Goal: Task Accomplishment & Management: Use online tool/utility

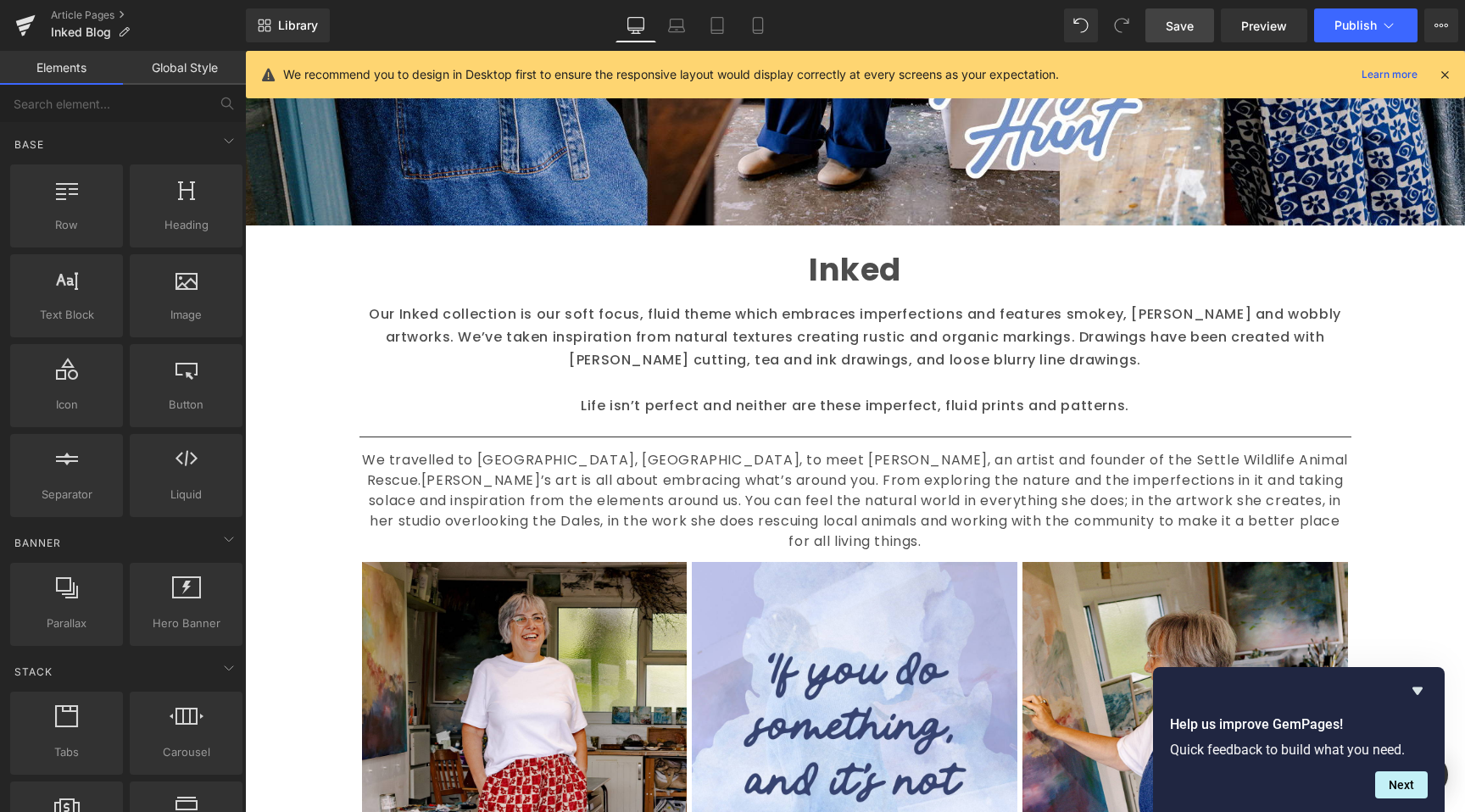
click at [1171, 20] on span "Save" at bounding box center [1180, 25] width 28 height 18
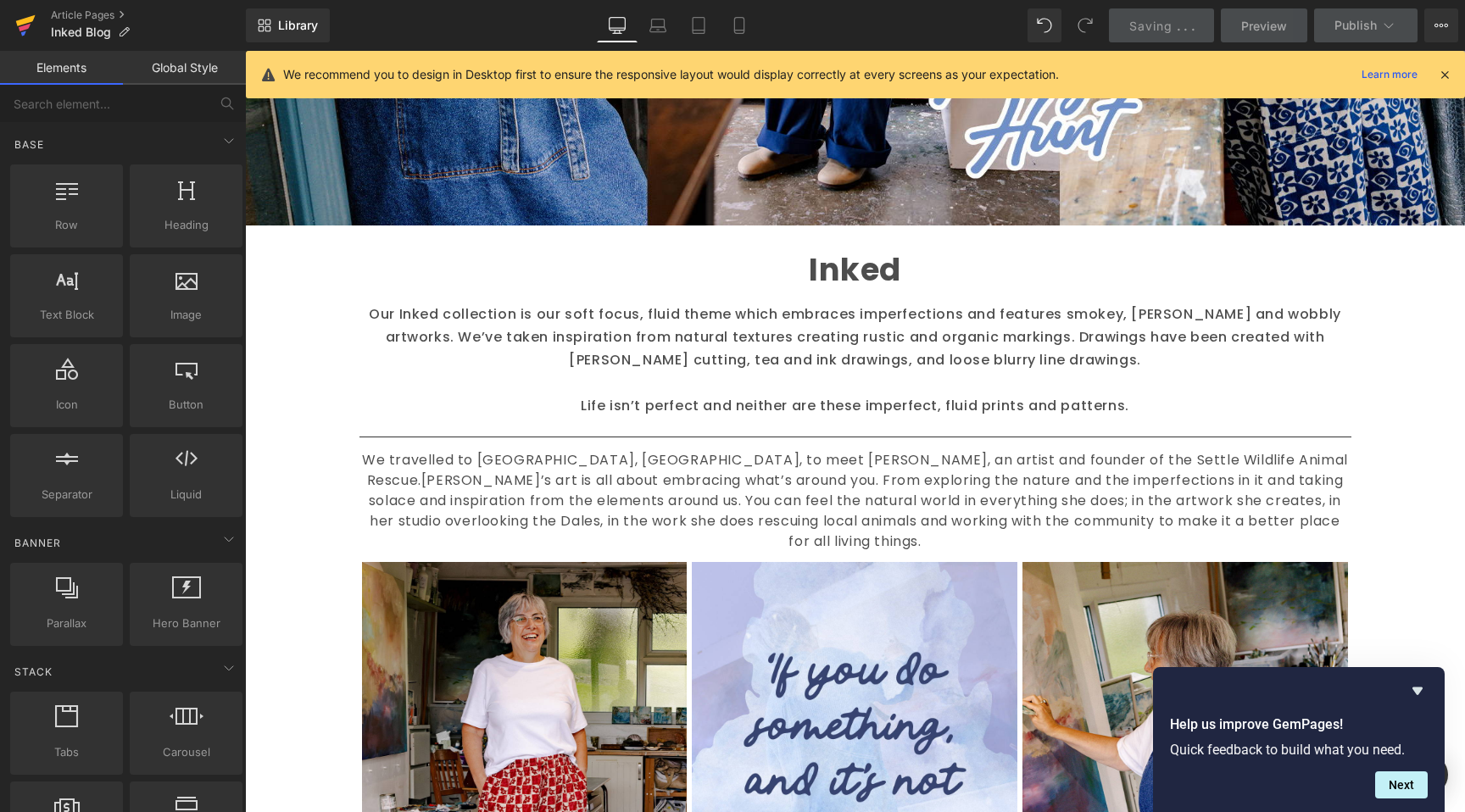
click at [25, 21] on icon at bounding box center [25, 21] width 20 height 11
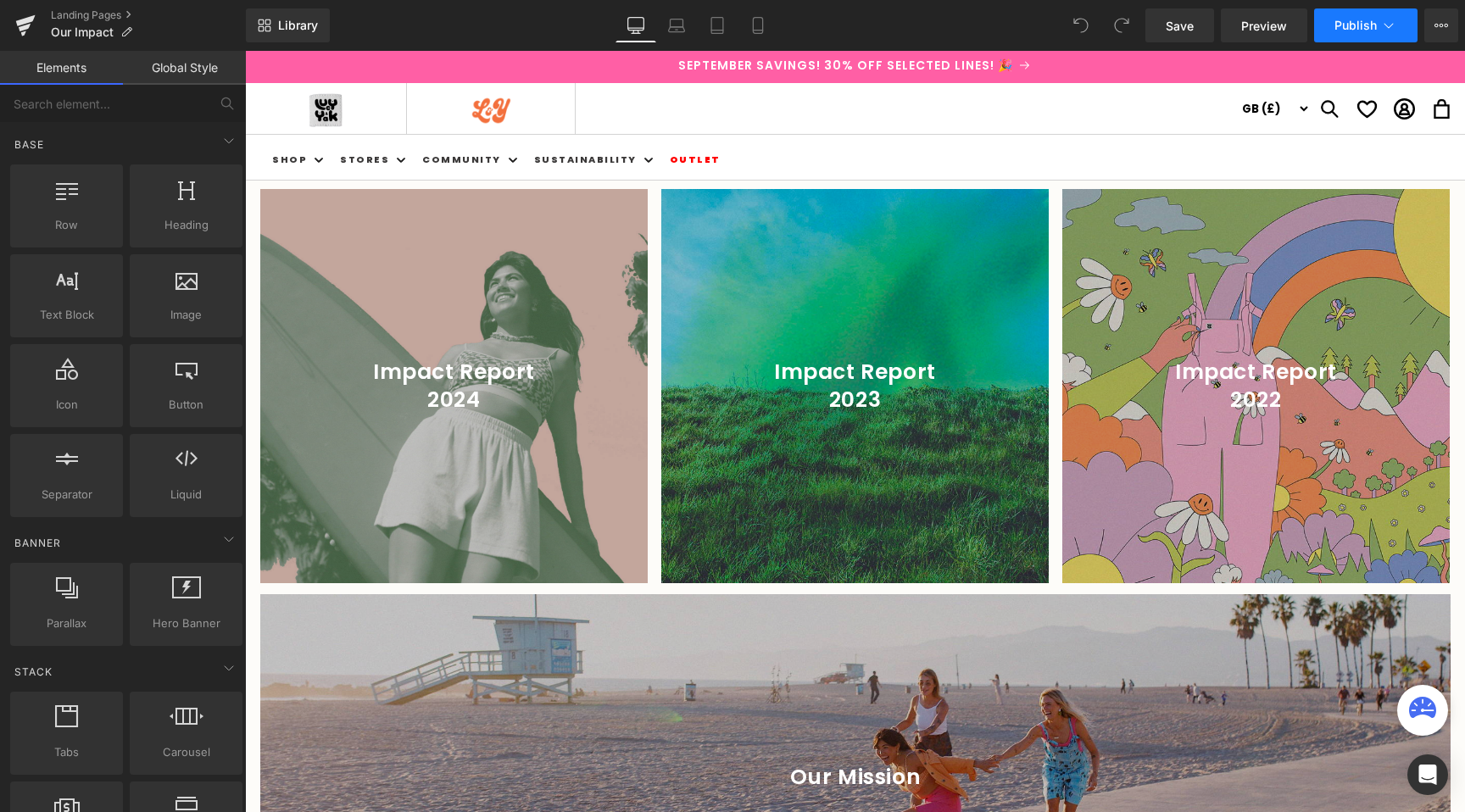
click at [1357, 41] on button "Publish" at bounding box center [1366, 25] width 104 height 34
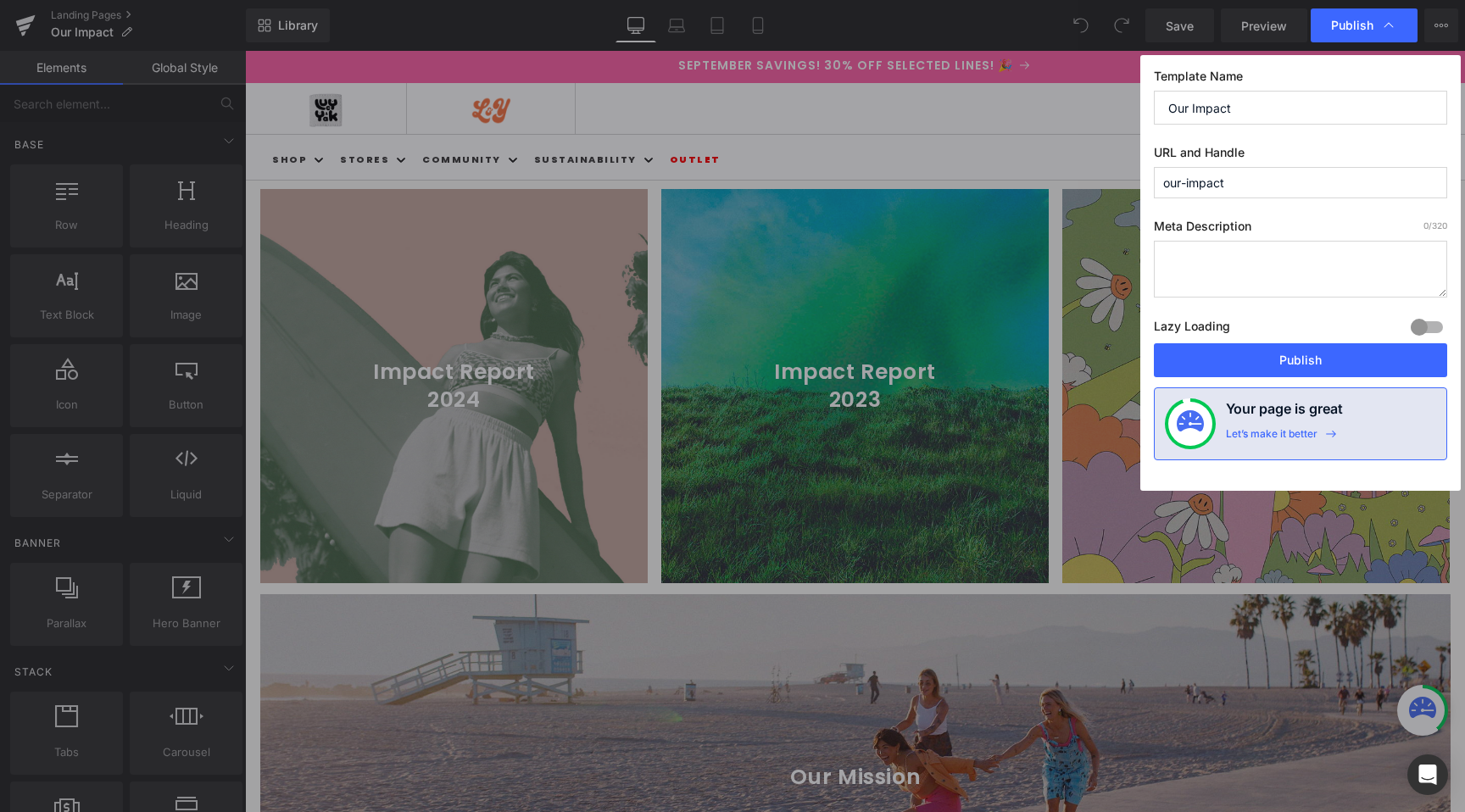
click at [1289, 165] on label "URL and Handle" at bounding box center [1300, 156] width 293 height 22
click at [1260, 185] on input "our-impact" at bounding box center [1300, 182] width 293 height 31
drag, startPoint x: 1260, startPoint y: 185, endPoint x: 1148, endPoint y: 182, distance: 112.0
click at [1148, 182] on div "Template Name Our Impact URL and Handle our-impact Meta Description 0 /320 Lazy…" at bounding box center [1301, 273] width 321 height 436
click at [1252, 187] on input "our-impact" at bounding box center [1300, 182] width 293 height 31
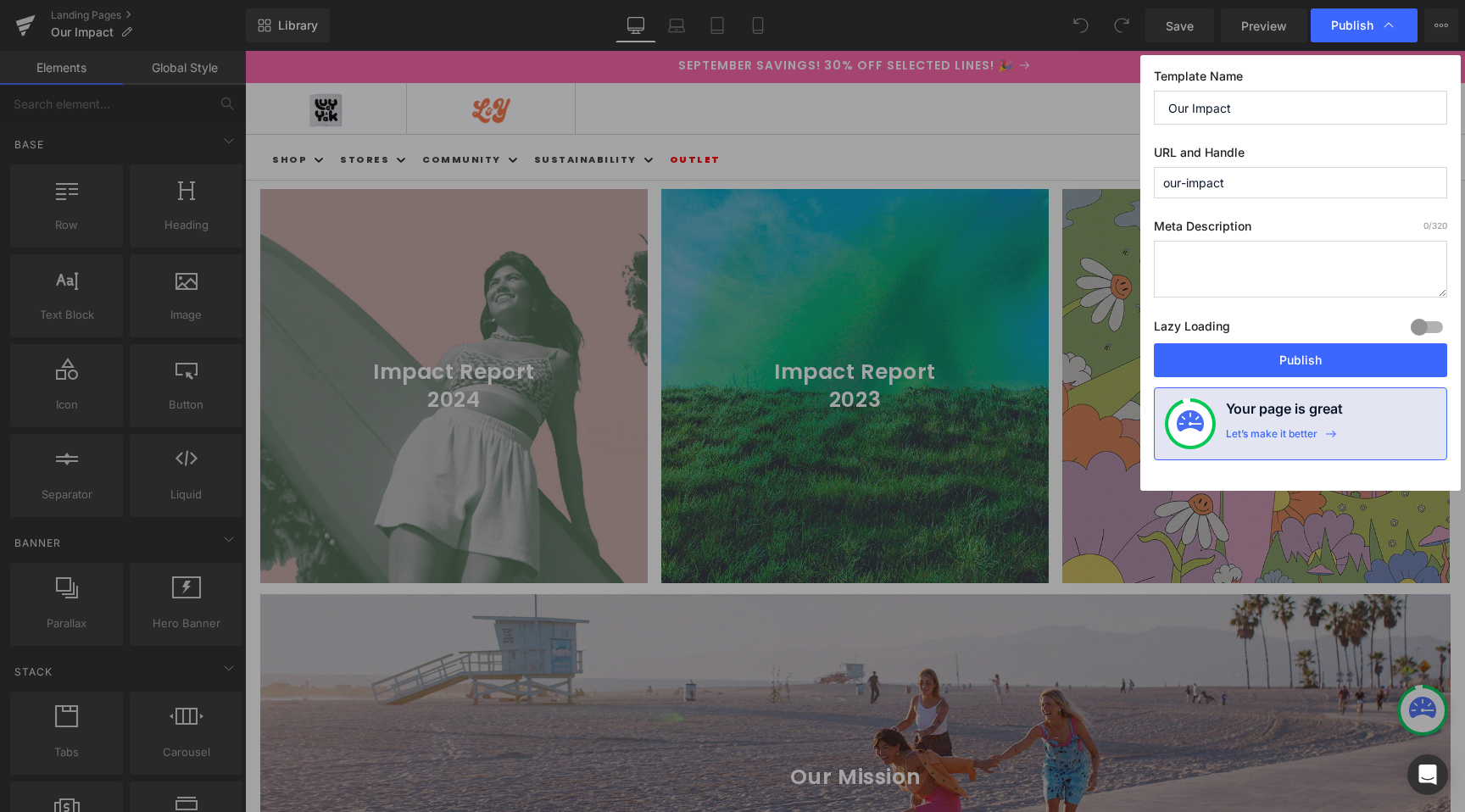
drag, startPoint x: 1252, startPoint y: 187, endPoint x: 1148, endPoint y: 189, distance: 104.0
click at [1148, 189] on div "Template Name Our Impact URL and Handle our-impact Meta Description 0 /320 Lazy…" at bounding box center [1301, 273] width 321 height 436
click at [1210, 186] on input "our-impact" at bounding box center [1300, 182] width 293 height 31
click at [1246, 189] on input "our-impact" at bounding box center [1300, 182] width 293 height 31
click at [1220, 195] on input "our-impact" at bounding box center [1300, 182] width 293 height 31
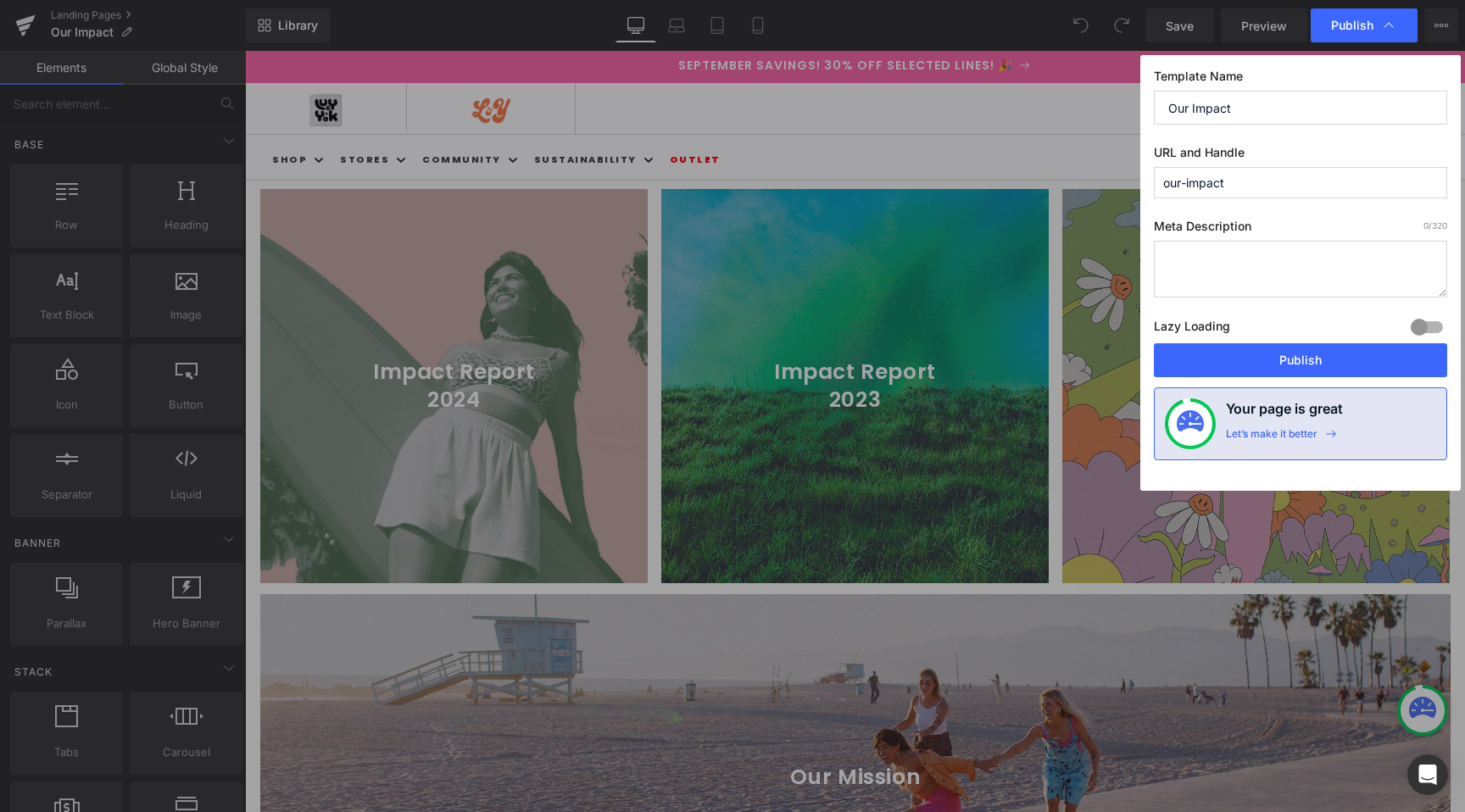
click at [1218, 194] on input "our-impact" at bounding box center [1300, 182] width 293 height 31
click at [1218, 191] on input "our-impact" at bounding box center [1300, 182] width 293 height 31
click at [1228, 178] on input "our-impact" at bounding box center [1300, 182] width 293 height 31
click at [1229, 178] on input "our-impact" at bounding box center [1300, 182] width 293 height 31
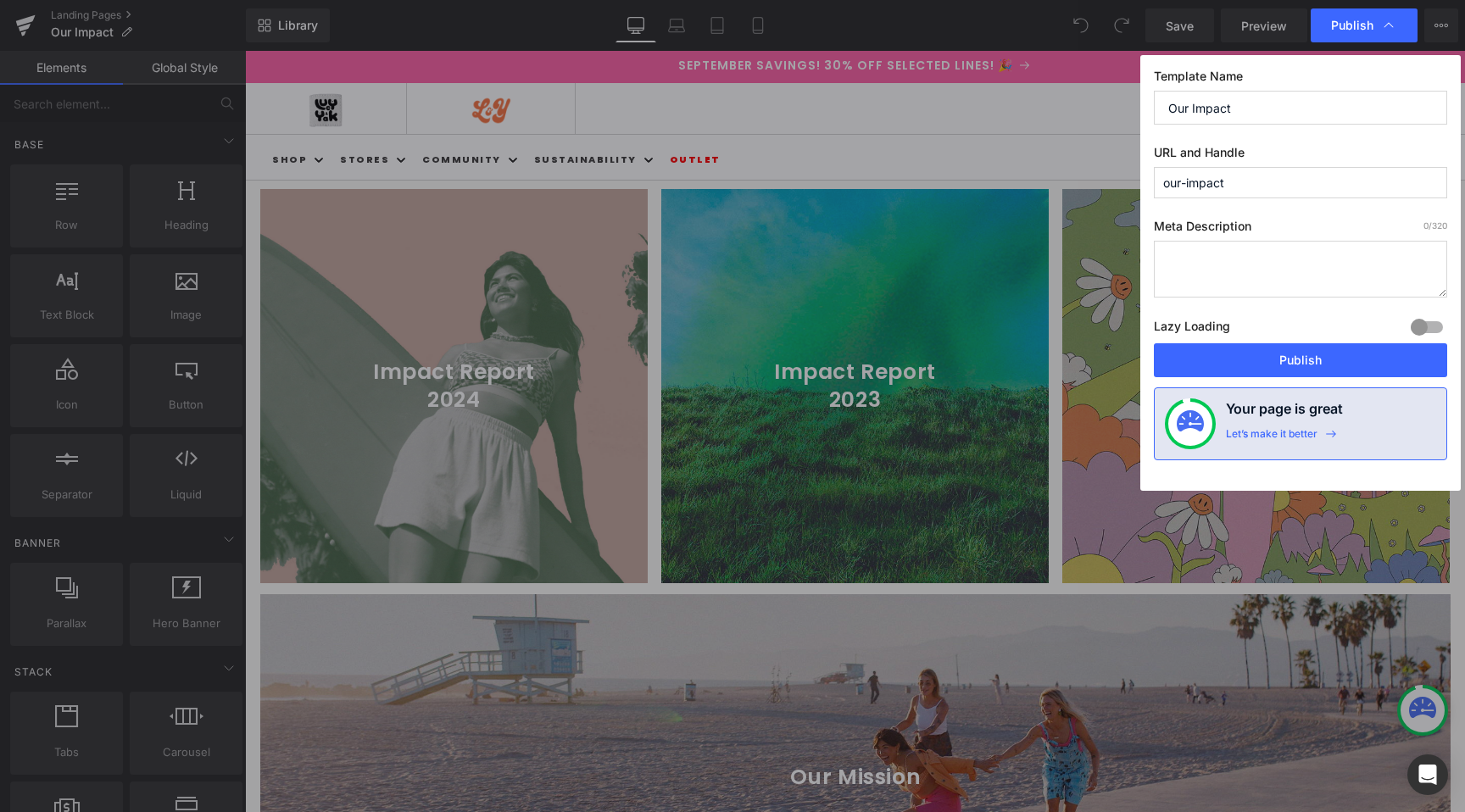
click at [1229, 178] on input "our-impact" at bounding box center [1300, 182] width 293 height 31
click at [1231, 178] on input "our-impact" at bounding box center [1300, 182] width 293 height 31
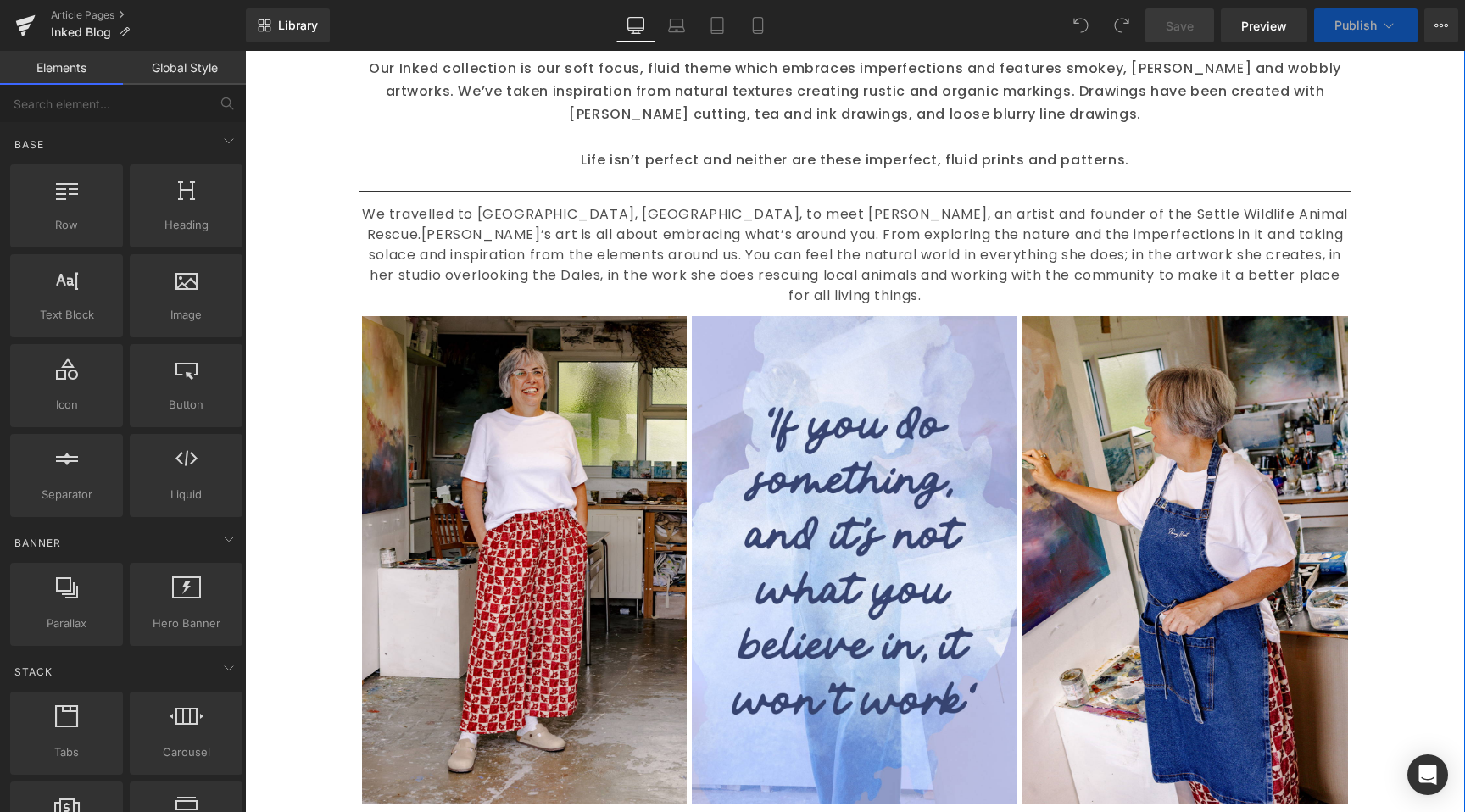
scroll to position [387, 0]
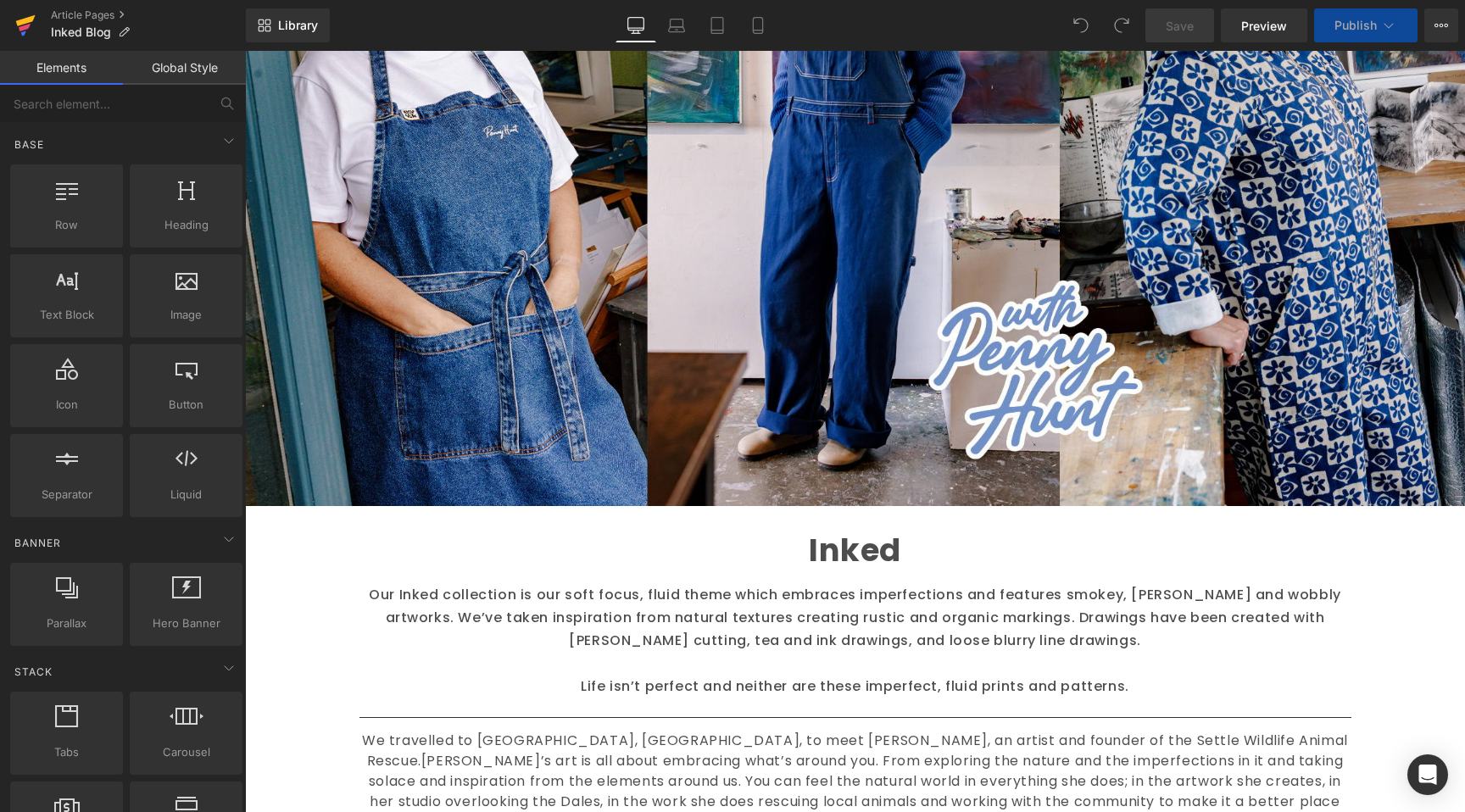
click at [21, 30] on icon at bounding box center [25, 25] width 21 height 42
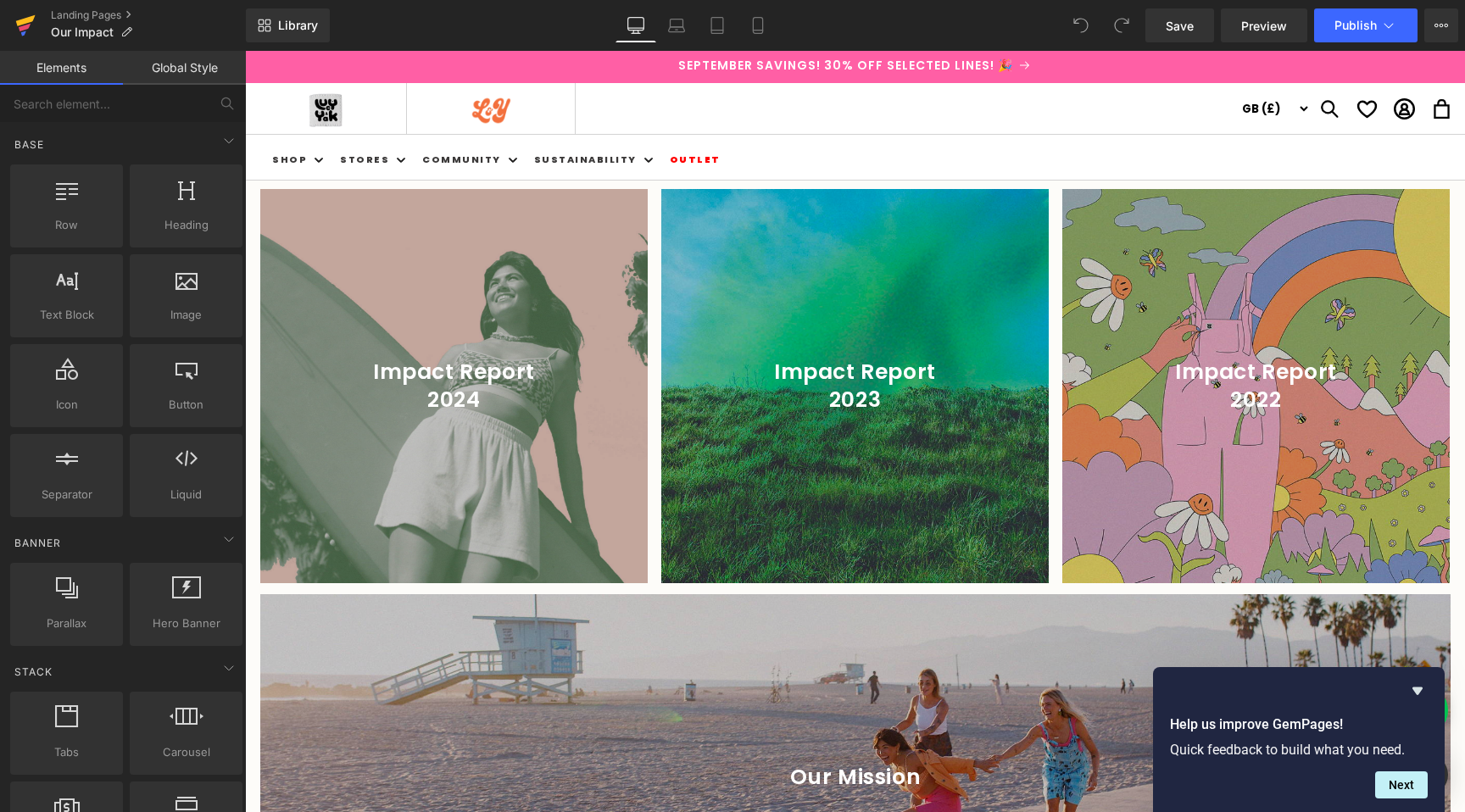
click at [45, 12] on link at bounding box center [25, 25] width 51 height 51
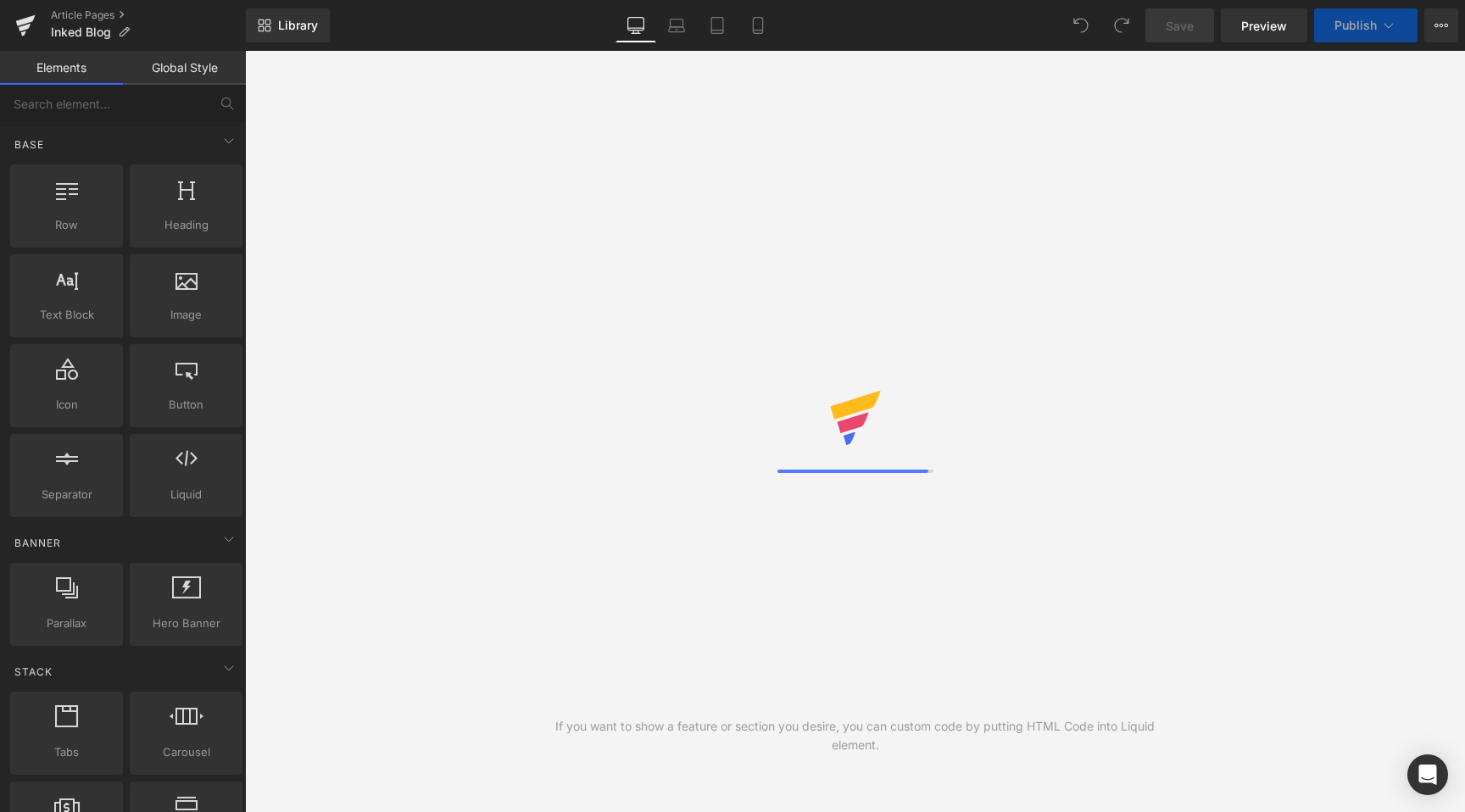
click at [1359, 27] on span "Publish" at bounding box center [1356, 25] width 42 height 13
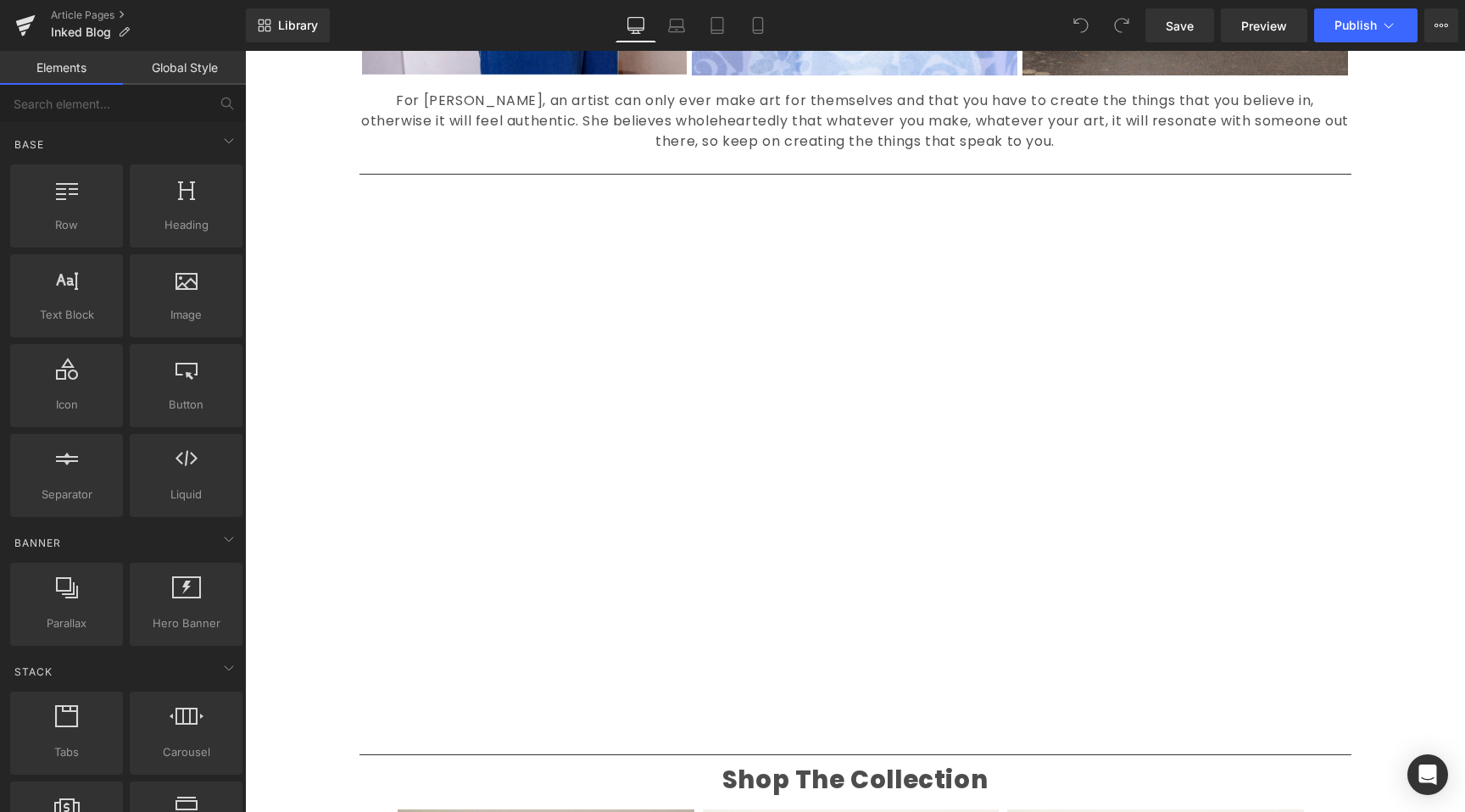
scroll to position [1467, 0]
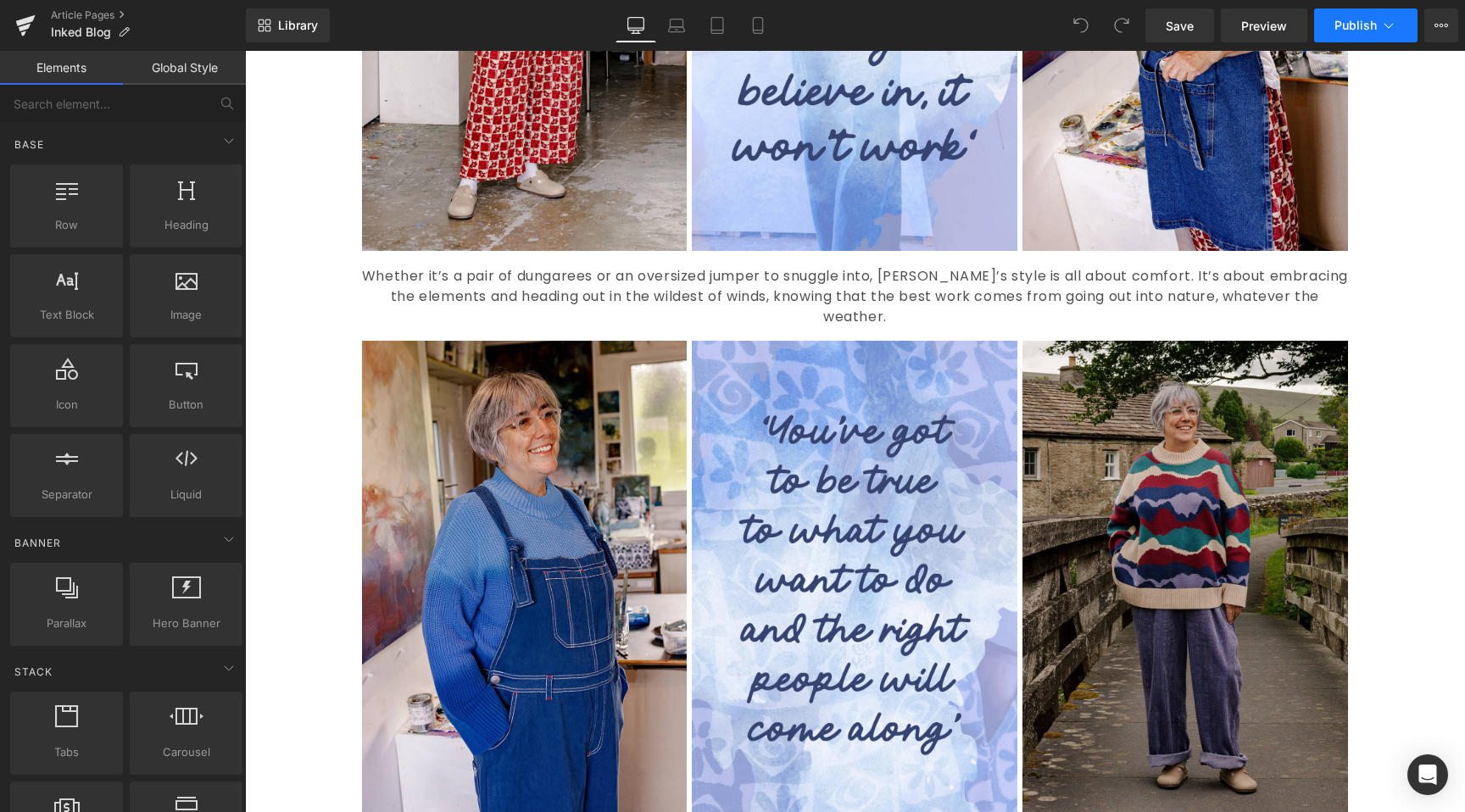
click at [1355, 16] on button "Publish" at bounding box center [1366, 25] width 104 height 34
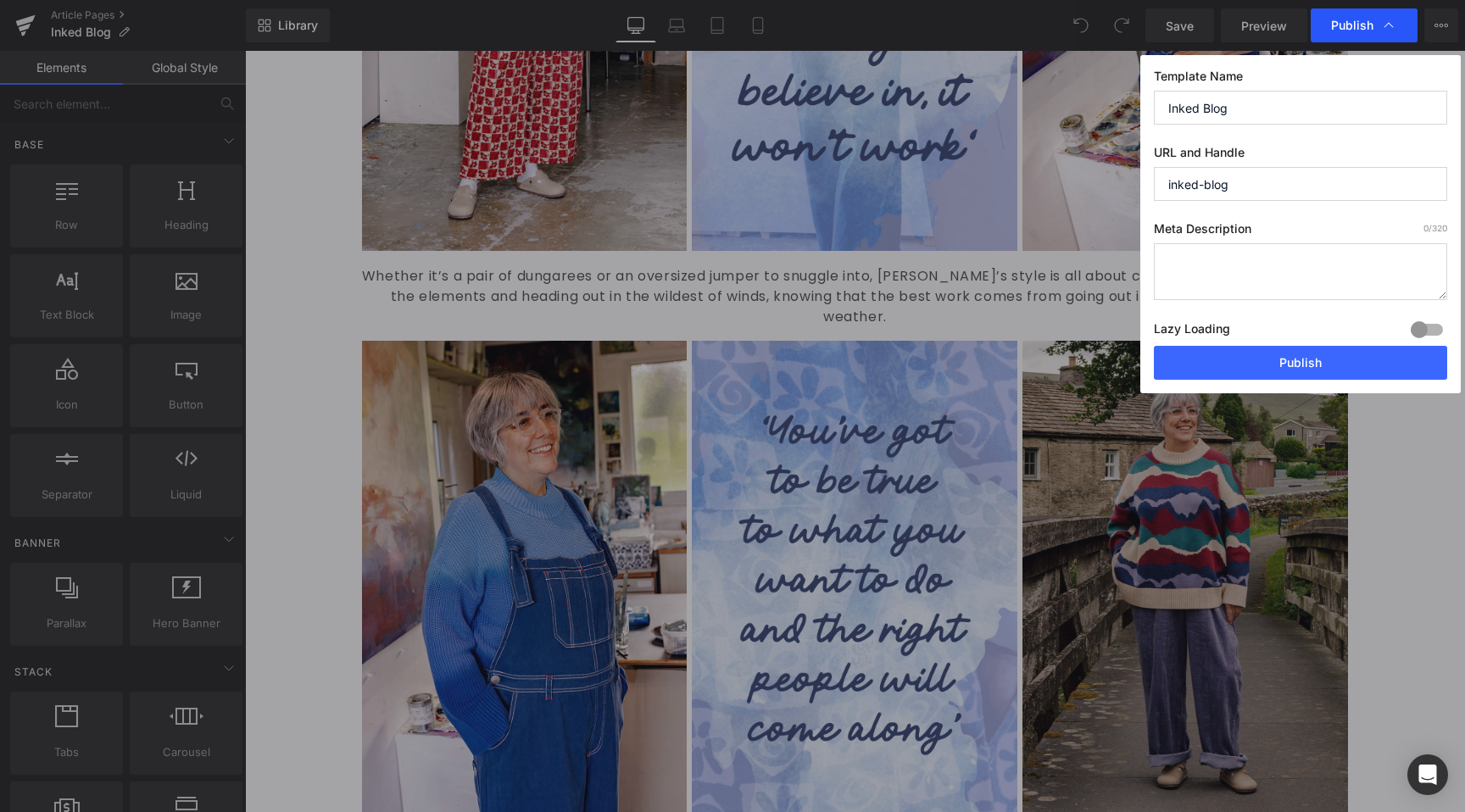
click at [1360, 21] on span "Publish" at bounding box center [1352, 25] width 42 height 15
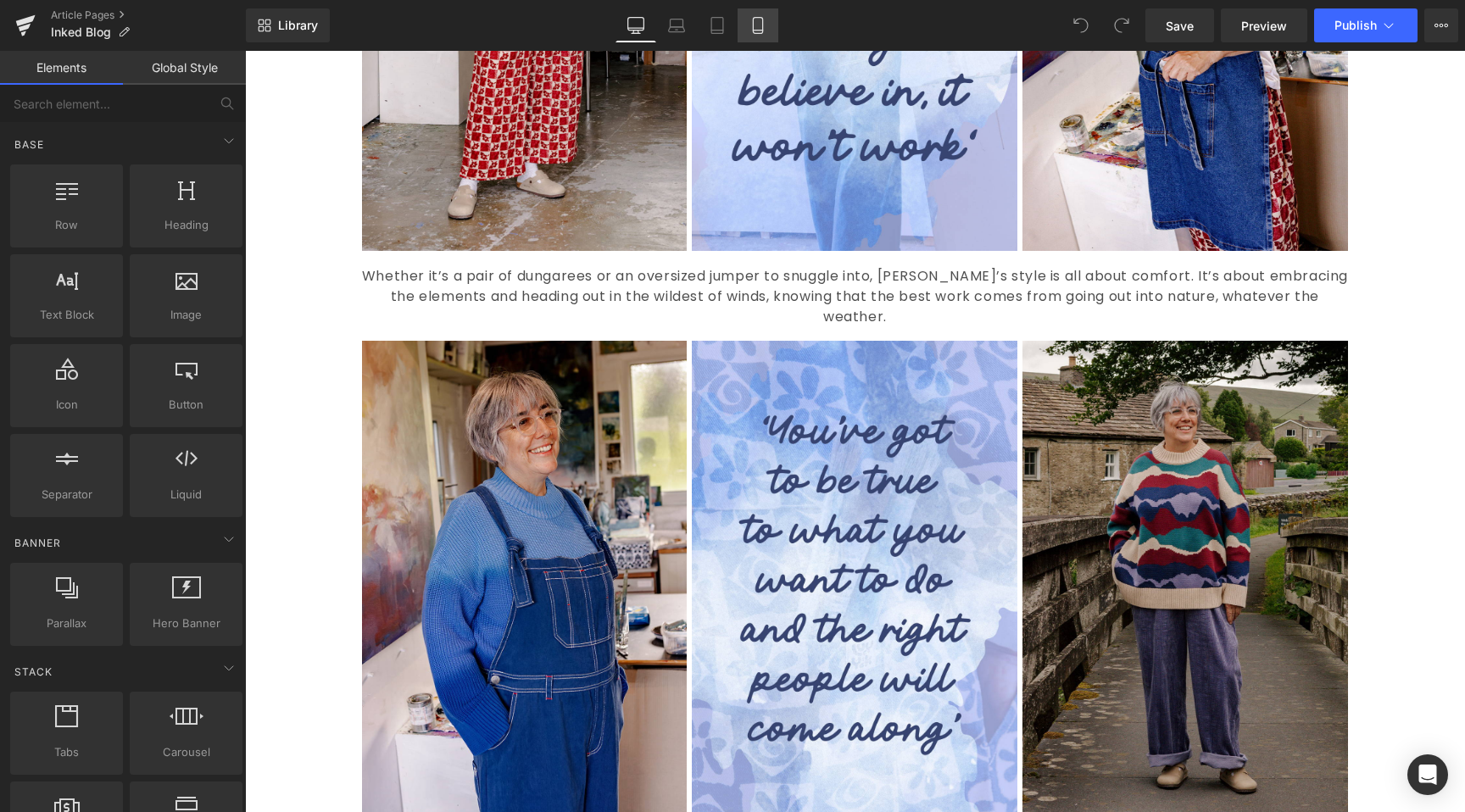
click at [770, 22] on link "Mobile" at bounding box center [757, 25] width 41 height 34
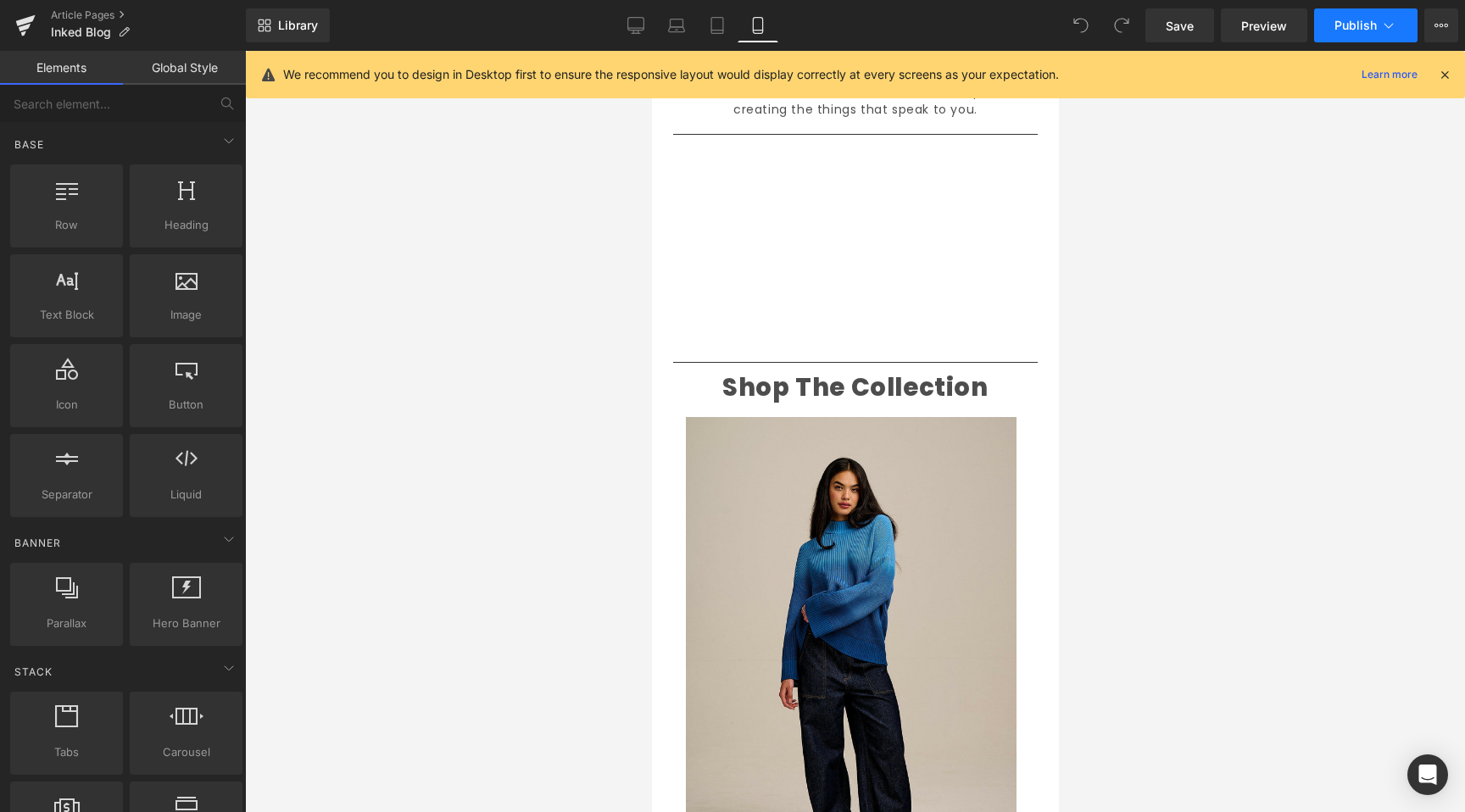
click at [1370, 21] on span "Publish" at bounding box center [1356, 25] width 42 height 13
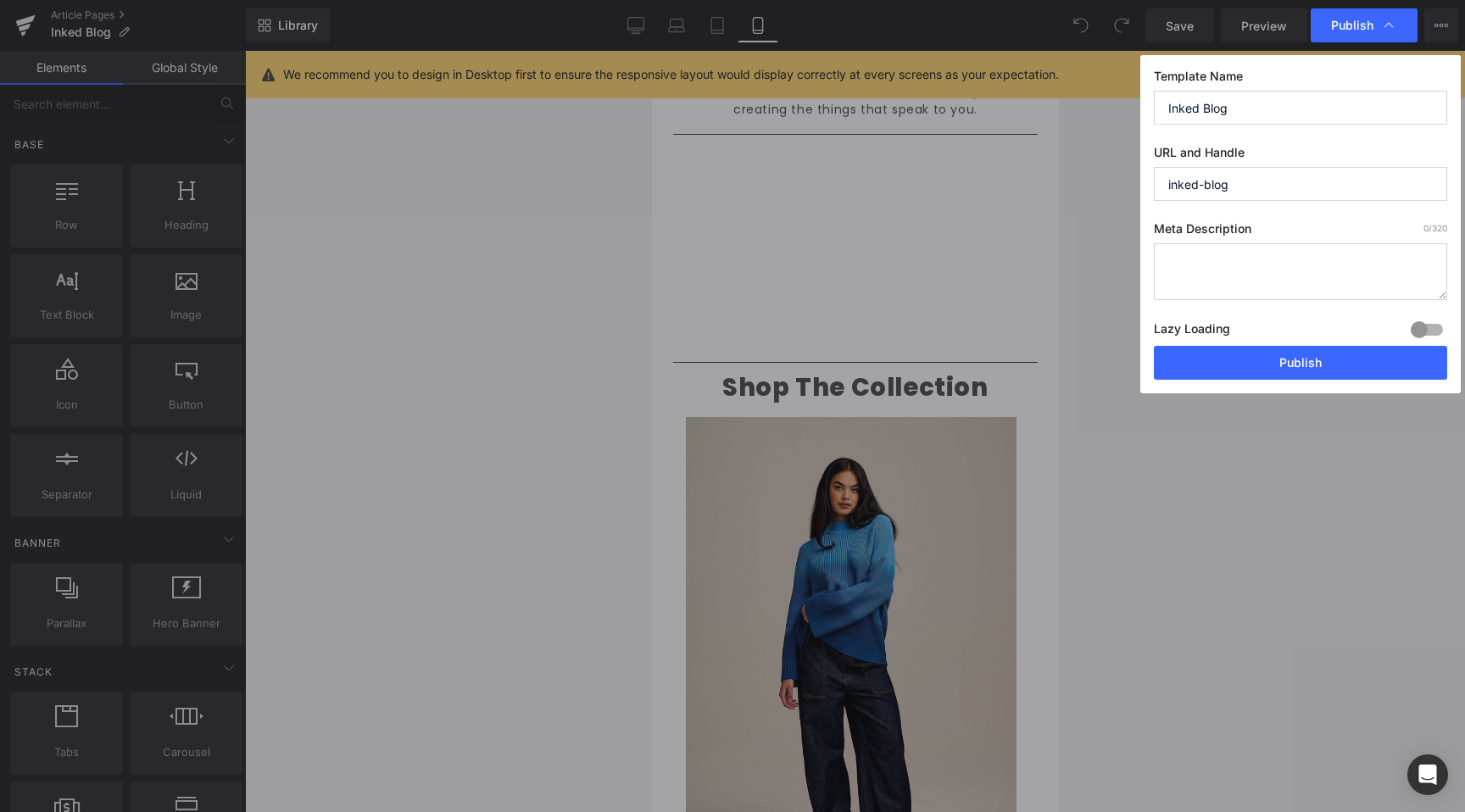
drag, startPoint x: 1238, startPoint y: 186, endPoint x: 1204, endPoint y: 189, distance: 34.1
click at [1204, 189] on input "inked-blog" at bounding box center [1300, 184] width 293 height 34
type input "inked"
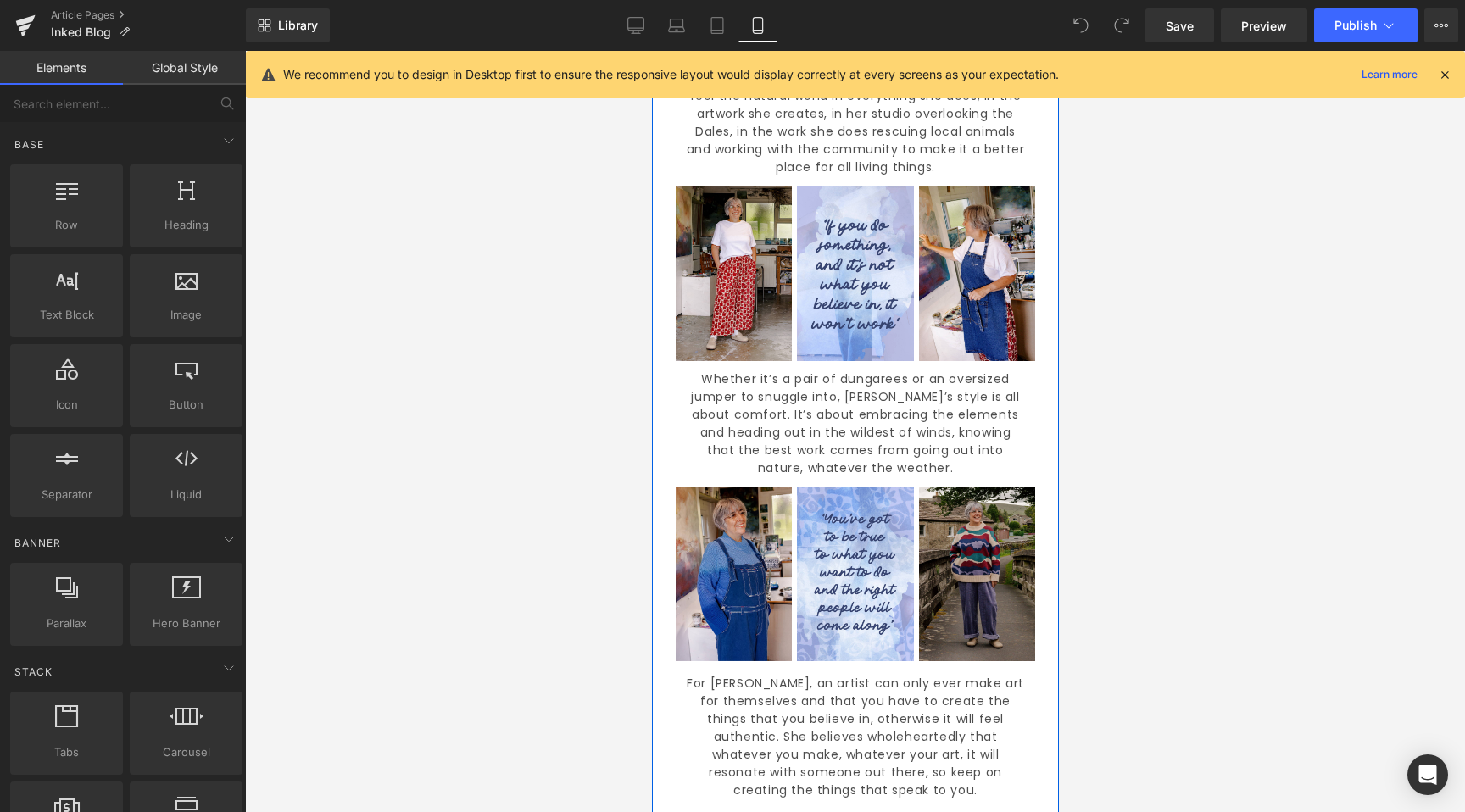
scroll to position [1425, 0]
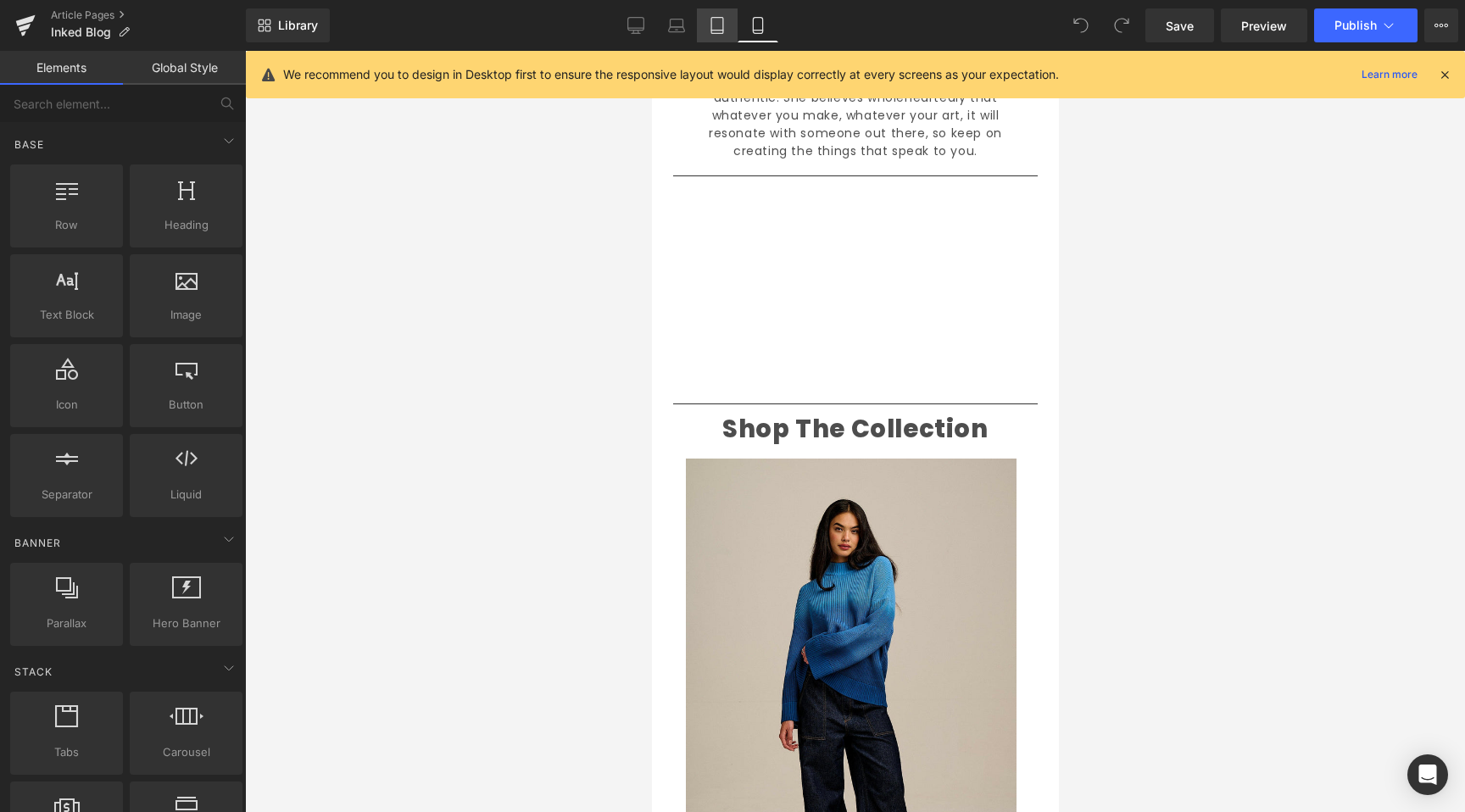
click at [708, 37] on link "Tablet" at bounding box center [717, 25] width 41 height 34
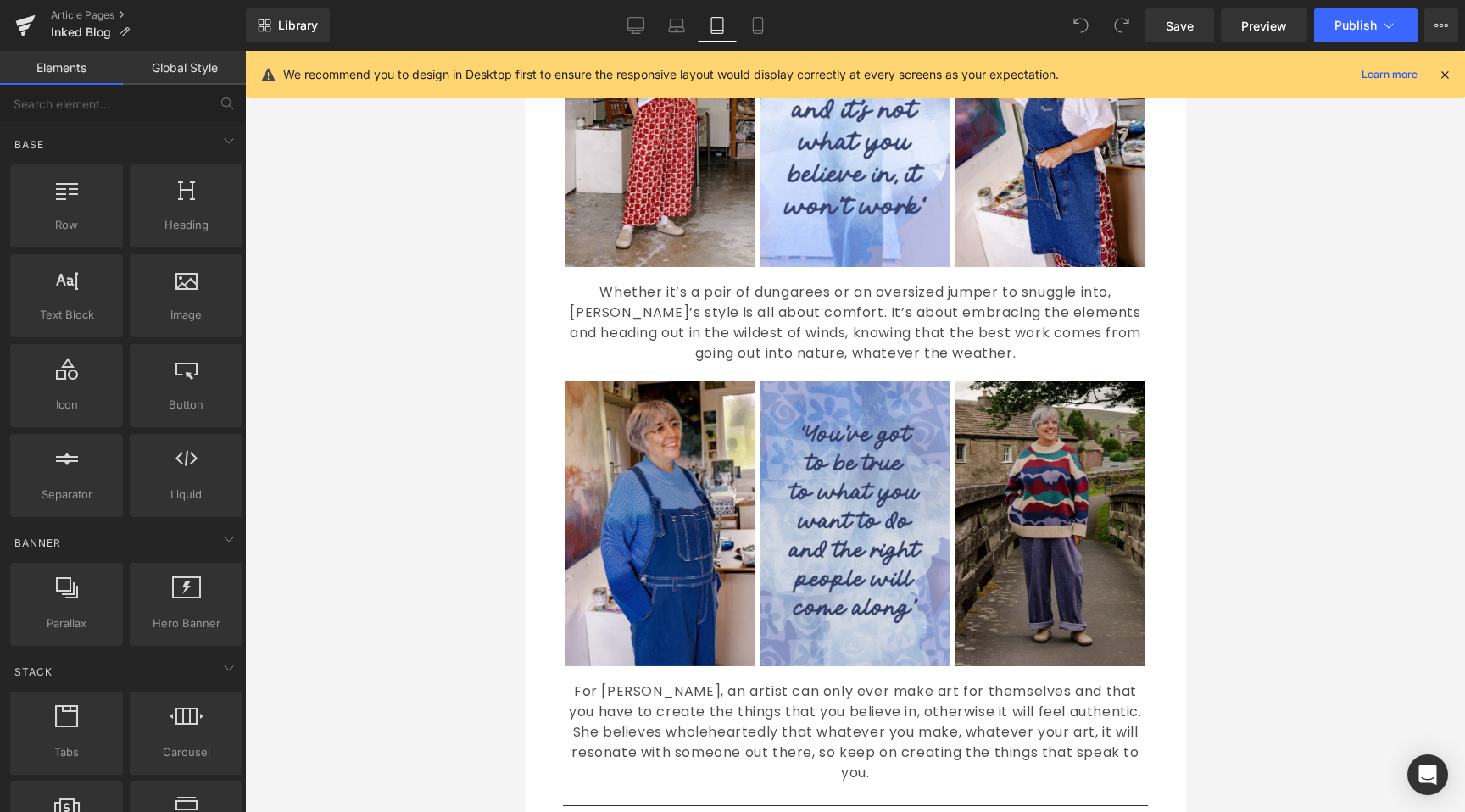
scroll to position [1075, 0]
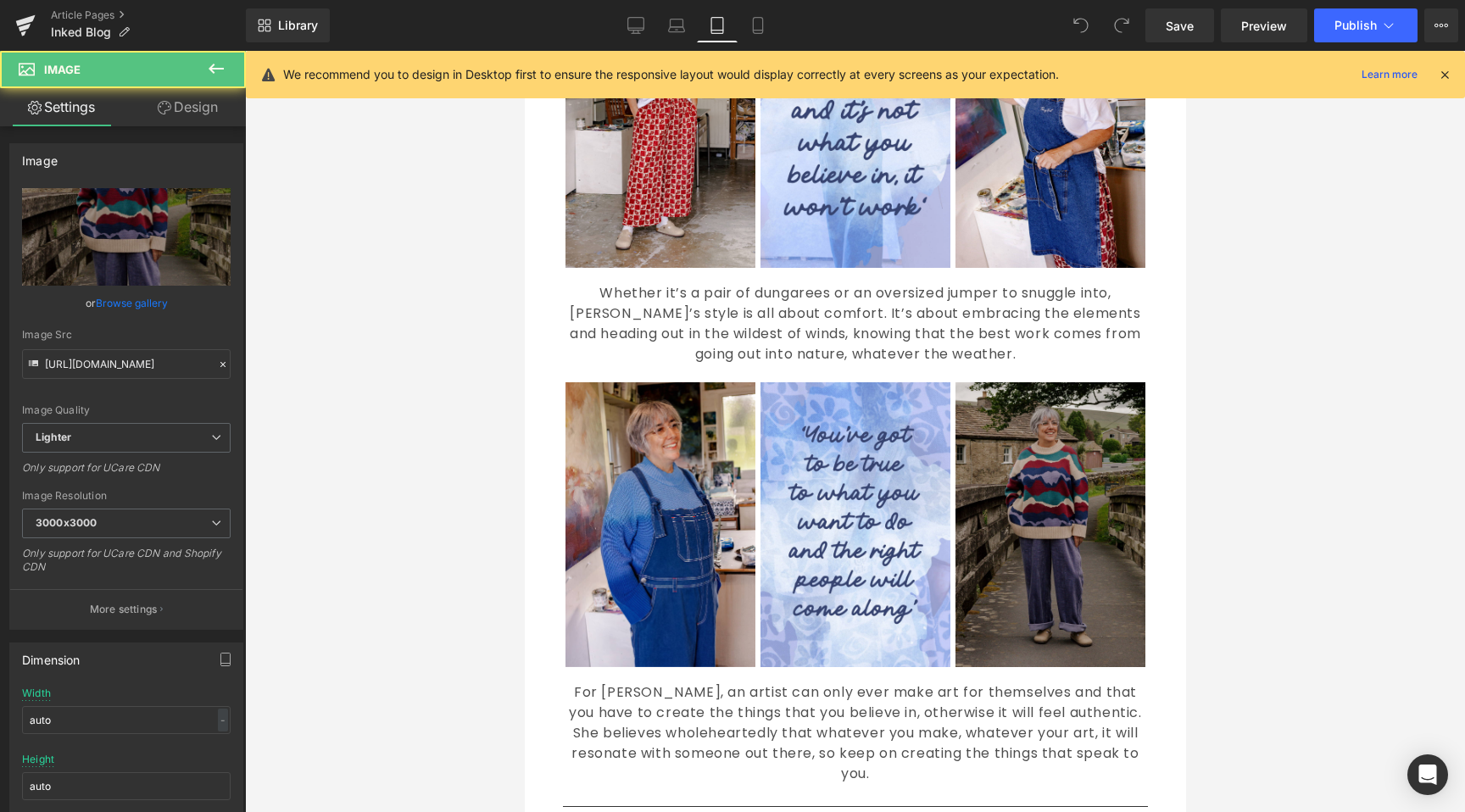
click at [1084, 423] on img at bounding box center [1049, 524] width 190 height 285
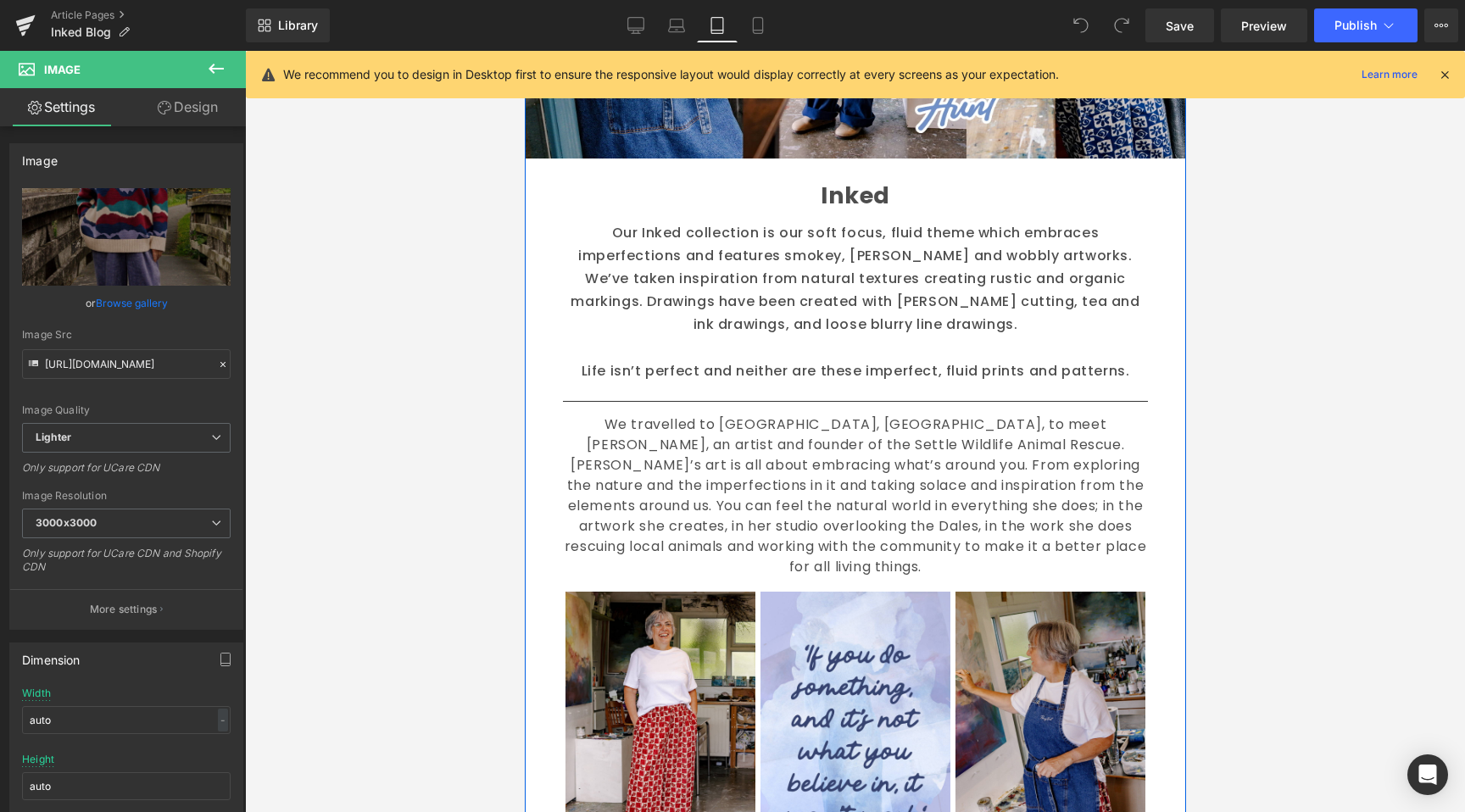
click at [1006, 591] on img at bounding box center [1049, 734] width 190 height 285
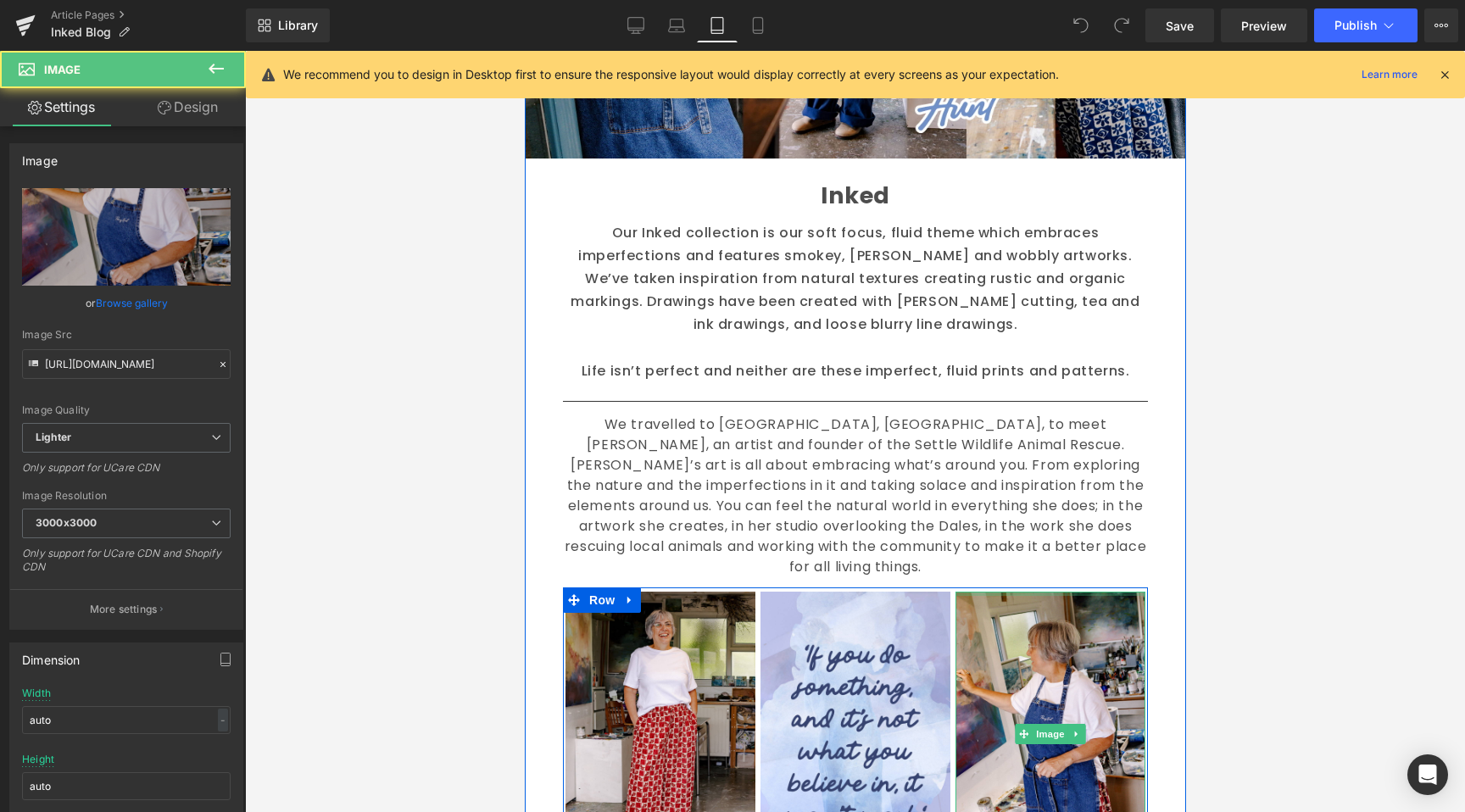
scroll to position [908, 0]
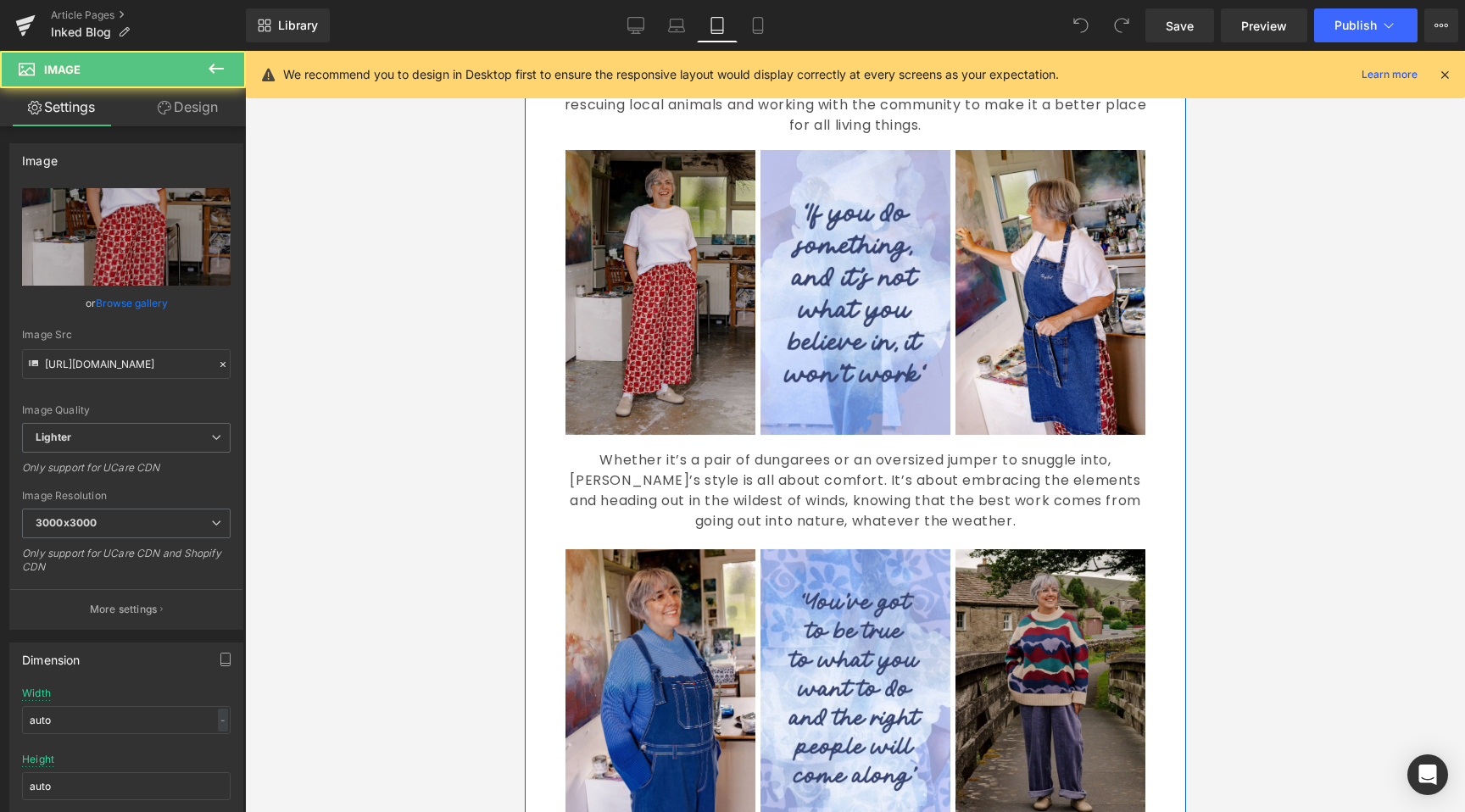
click at [697, 363] on img at bounding box center [659, 292] width 190 height 285
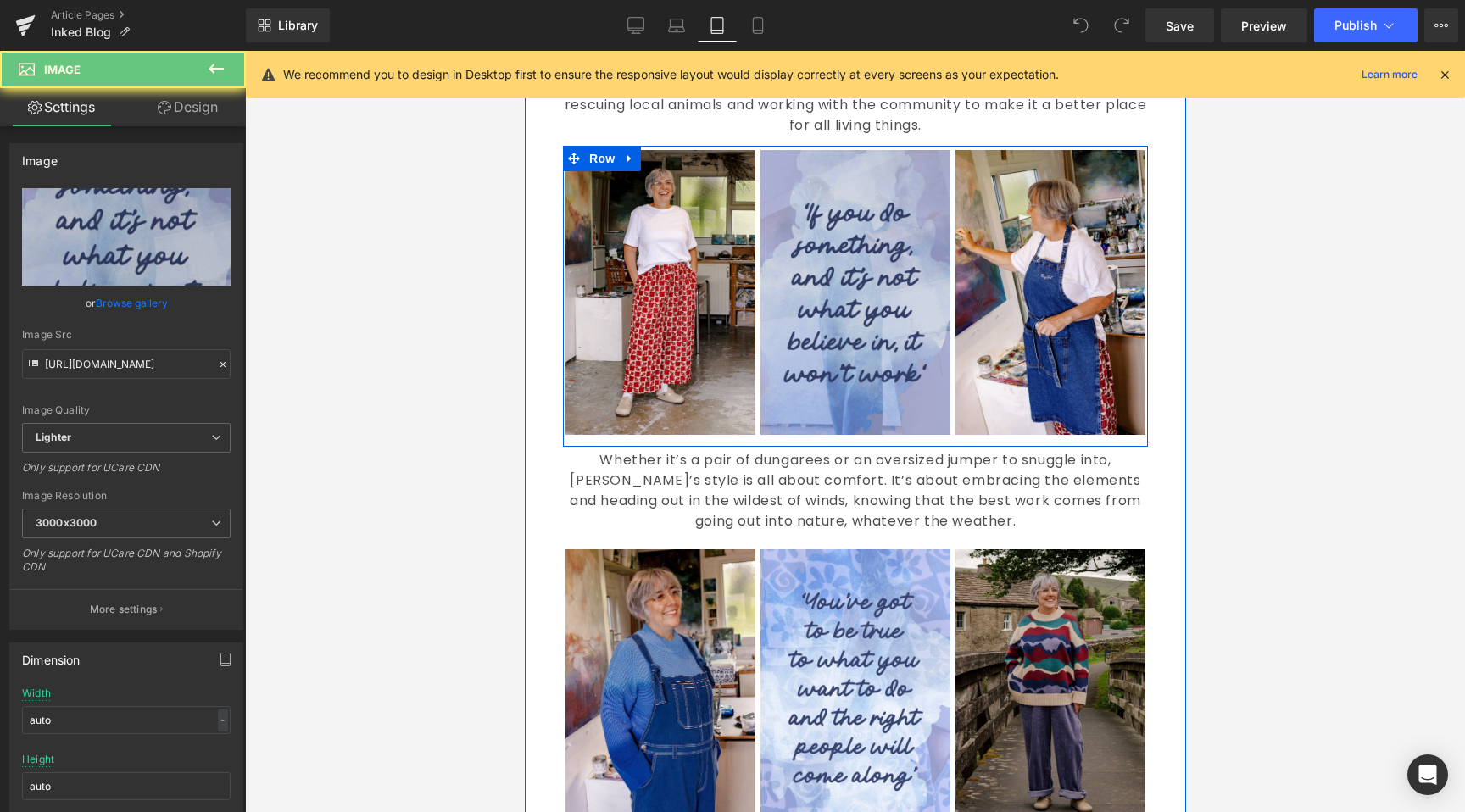
click at [824, 322] on img at bounding box center [854, 292] width 190 height 285
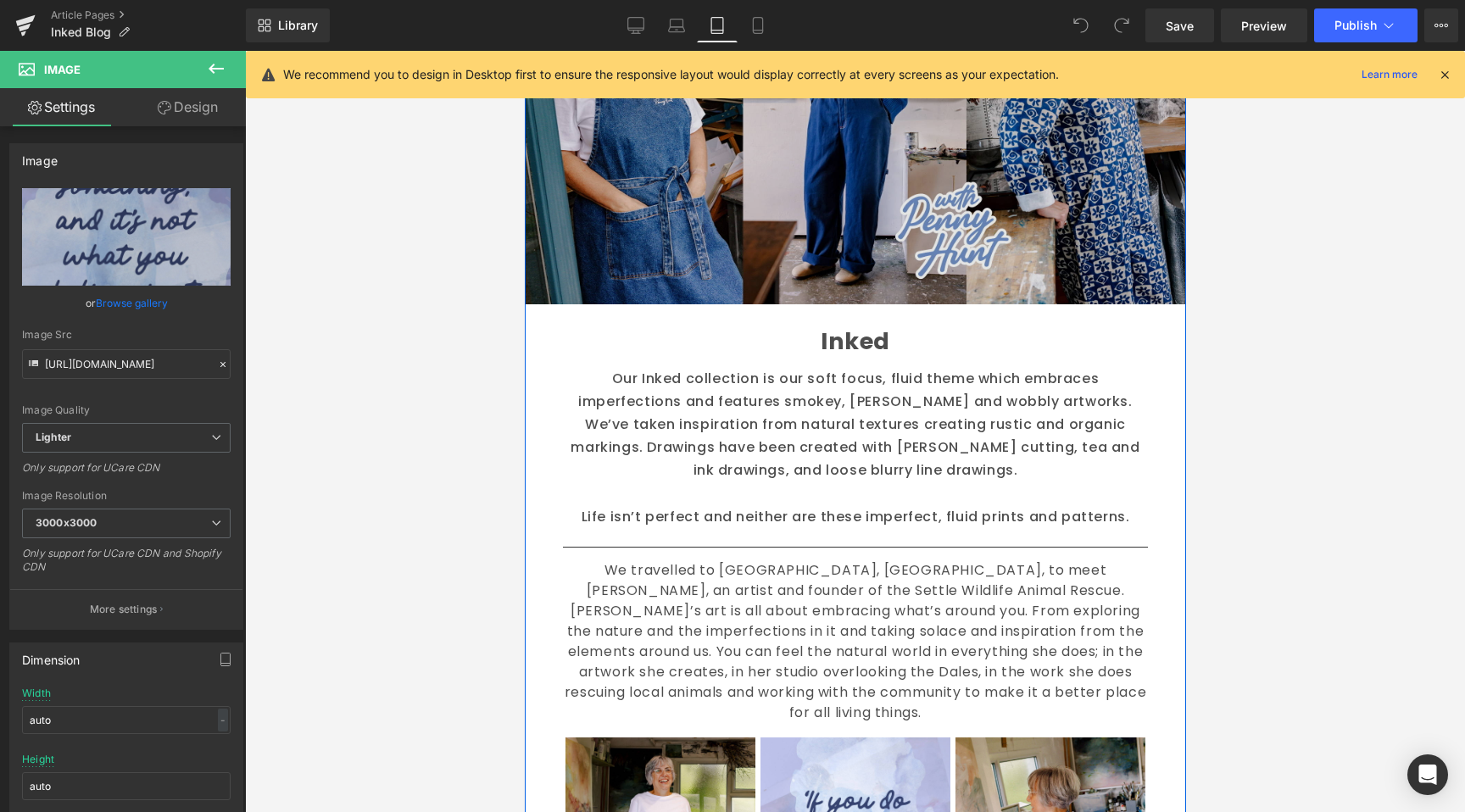
scroll to position [0, 0]
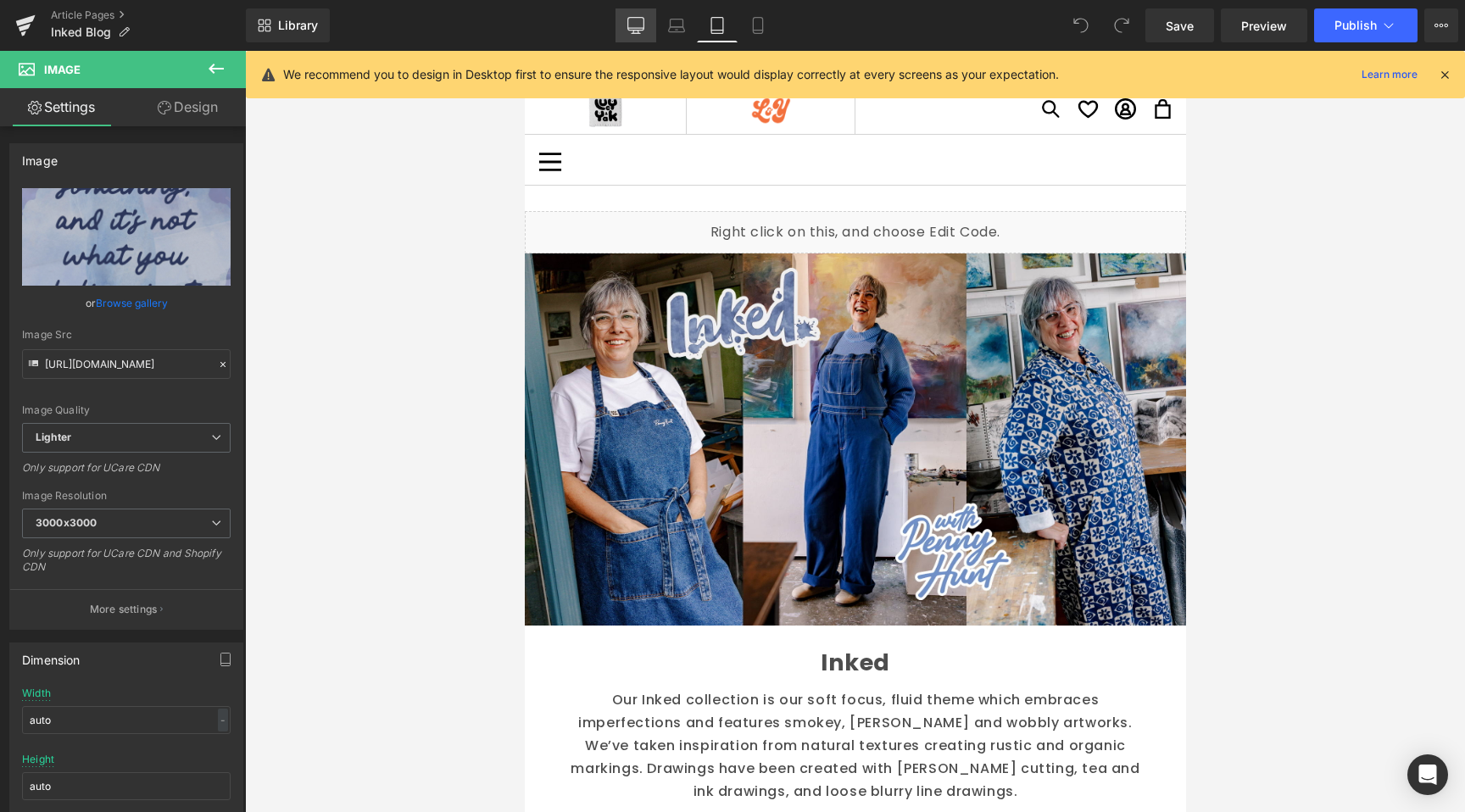
click at [624, 14] on link "Desktop" at bounding box center [635, 25] width 41 height 34
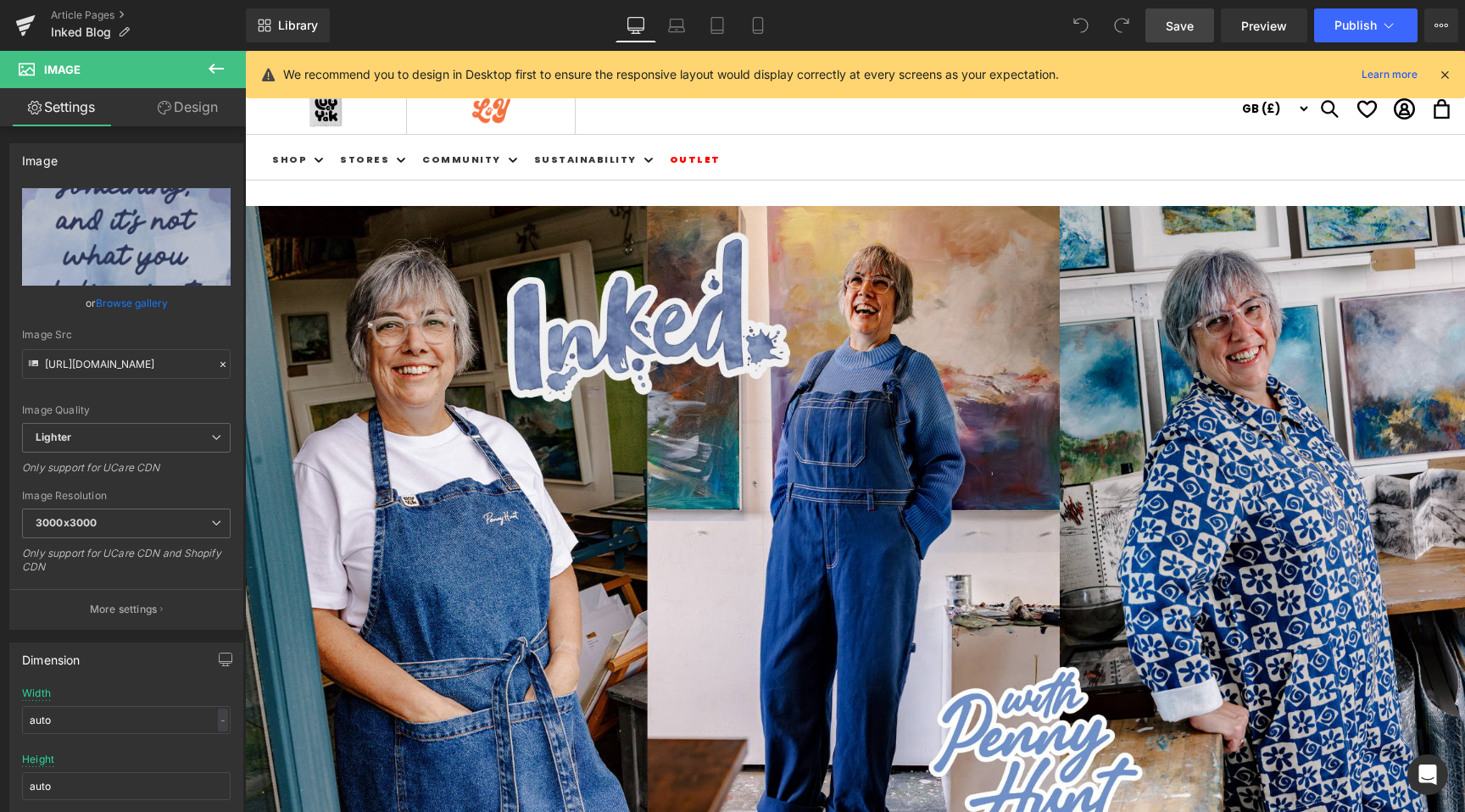
click at [1193, 25] on span "Save" at bounding box center [1180, 25] width 28 height 18
click at [1356, 15] on button "Publish" at bounding box center [1366, 25] width 104 height 34
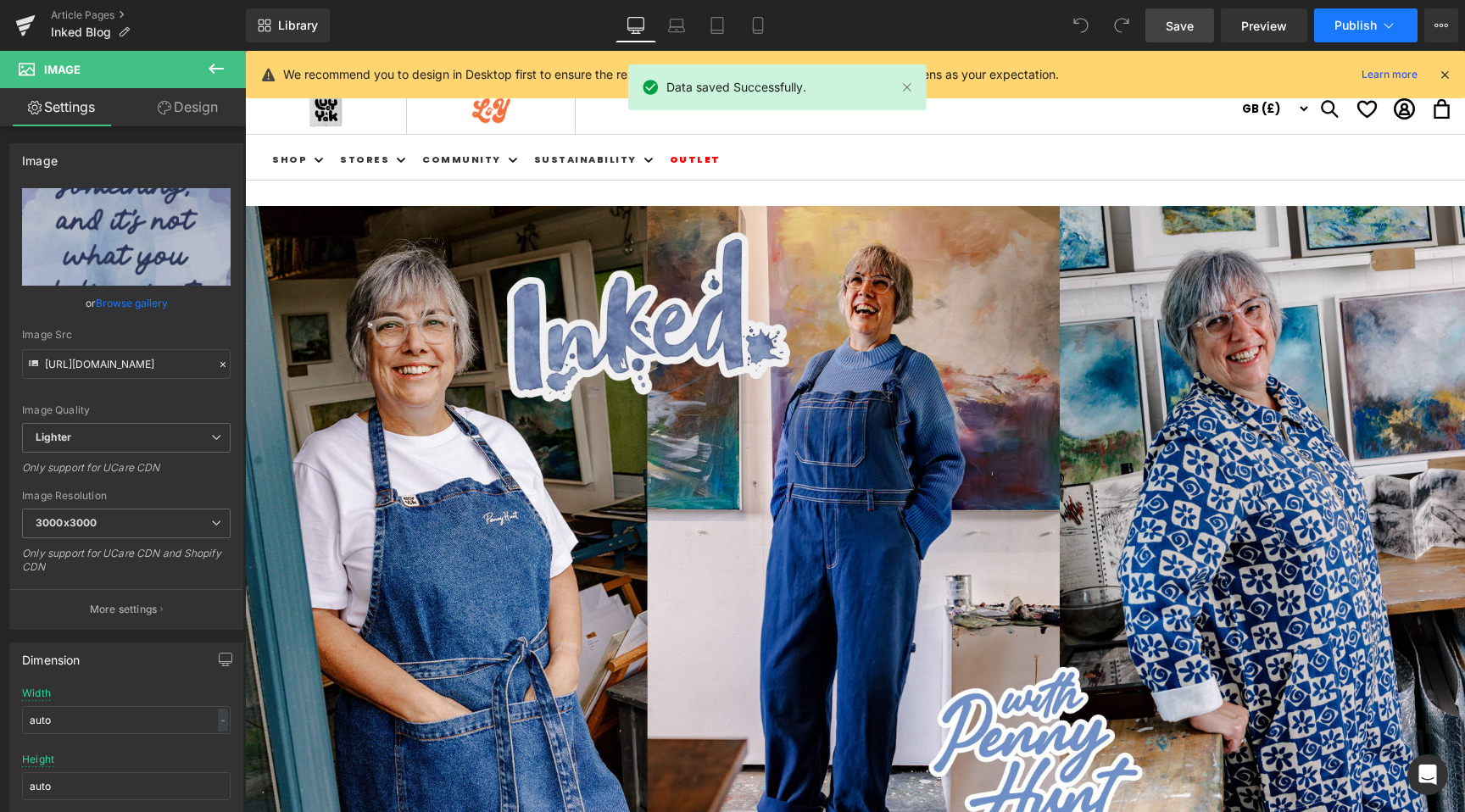
click at [1358, 27] on span "Publish" at bounding box center [1356, 25] width 42 height 13
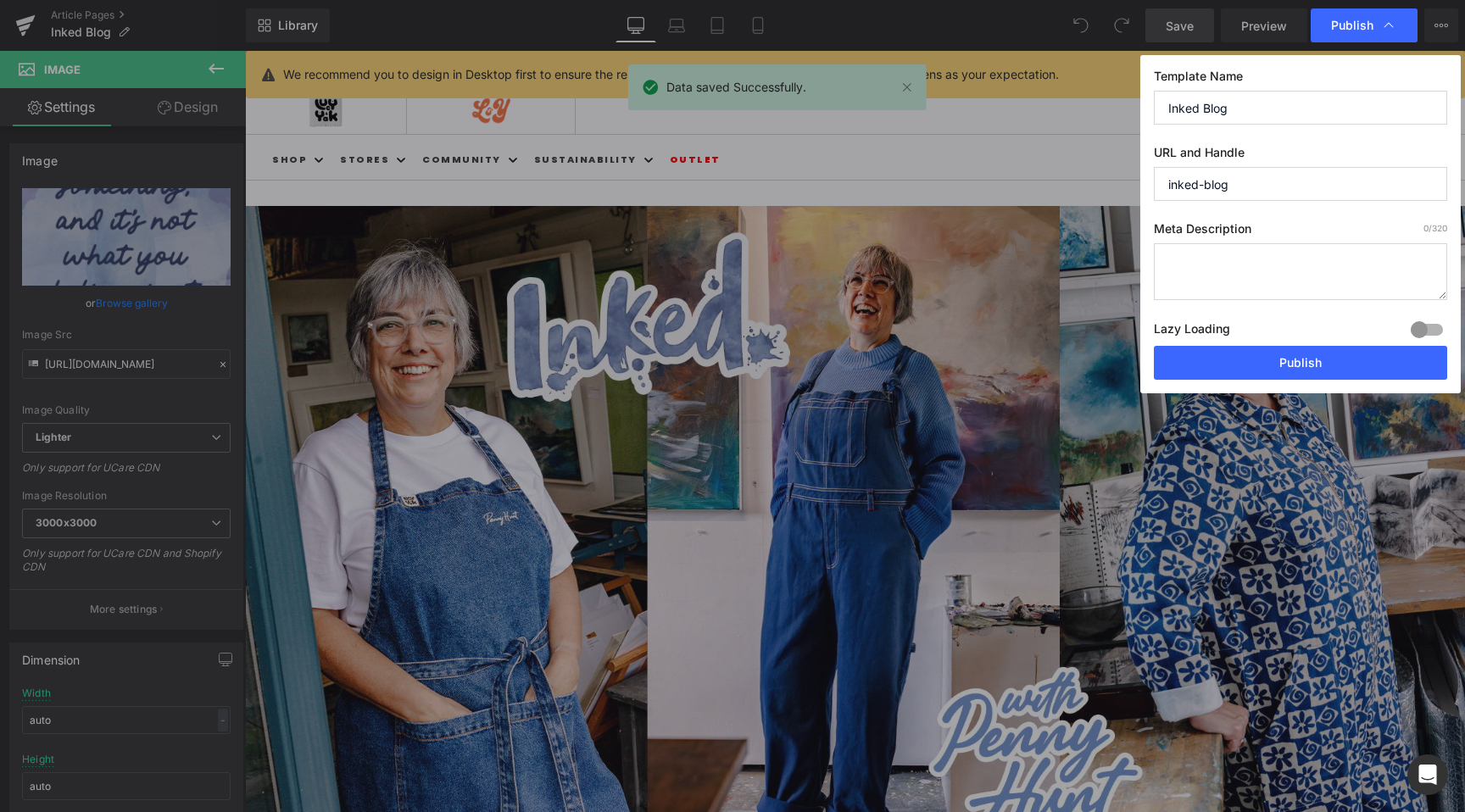
drag, startPoint x: 1263, startPoint y: 184, endPoint x: 1207, endPoint y: 176, distance: 56.6
click at [1207, 176] on input "inked-blog" at bounding box center [1300, 184] width 293 height 34
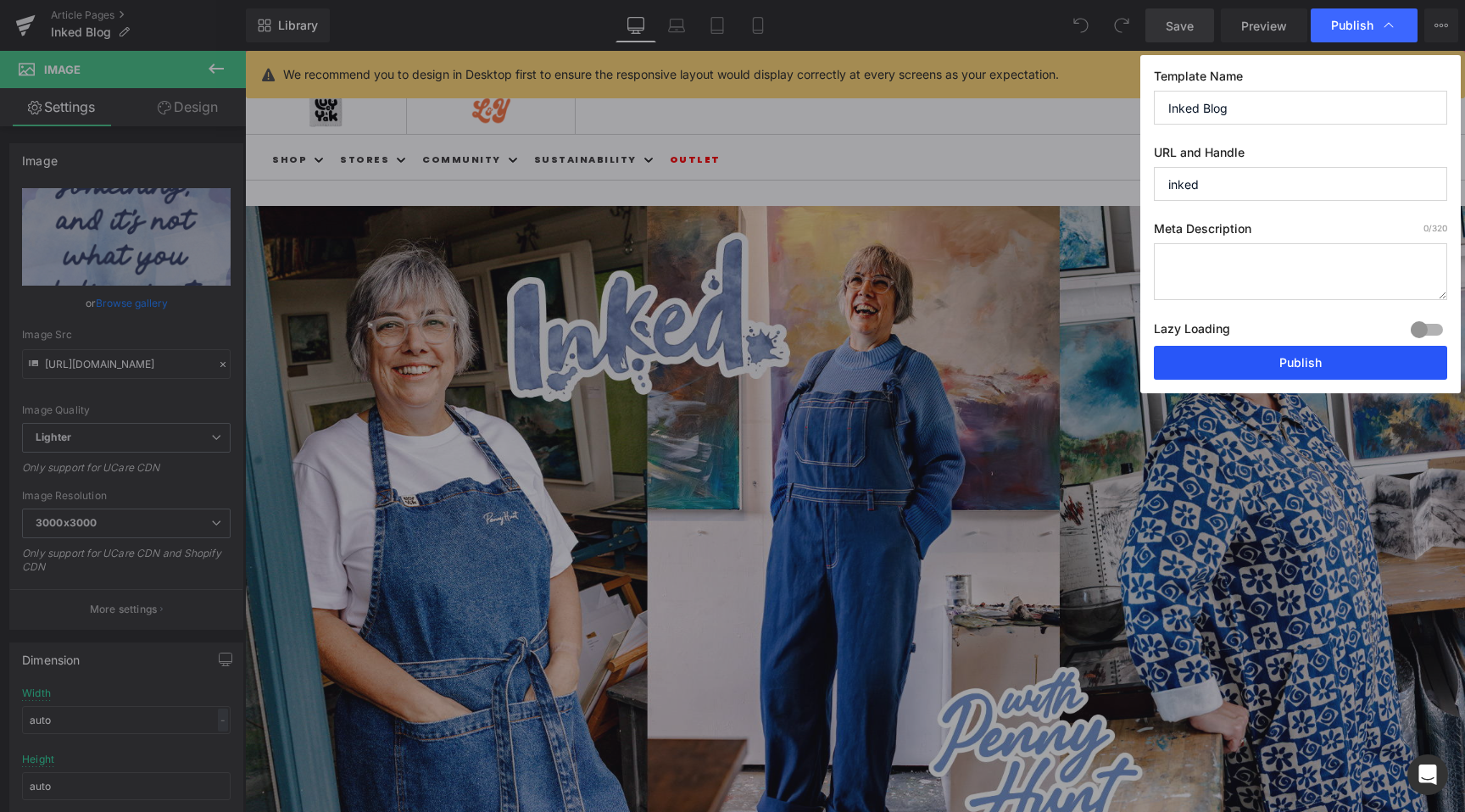
type input "inked"
click at [1258, 347] on button "Publish" at bounding box center [1300, 363] width 293 height 34
